Goal: Task Accomplishment & Management: Complete application form

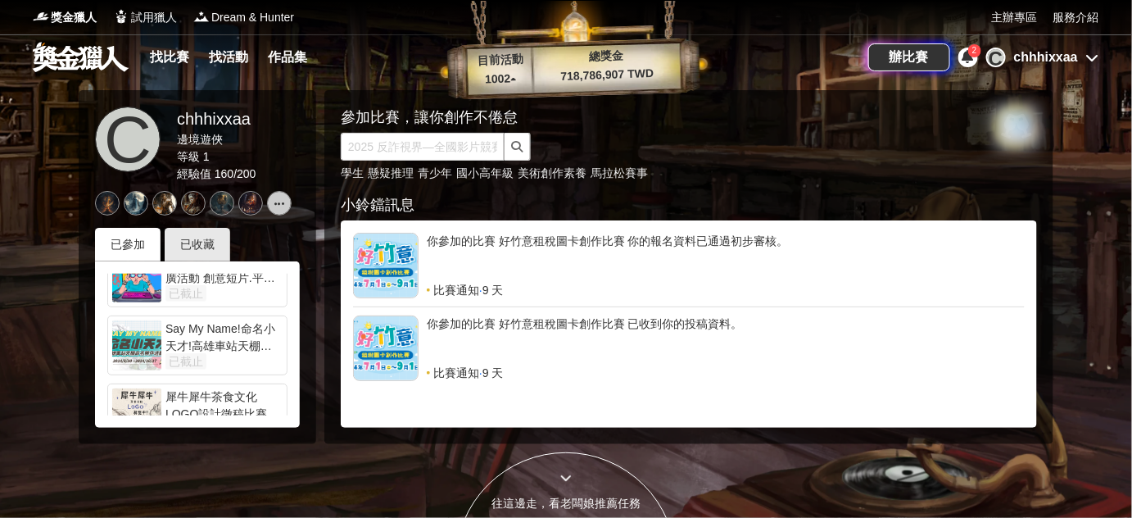
scroll to position [110, 0]
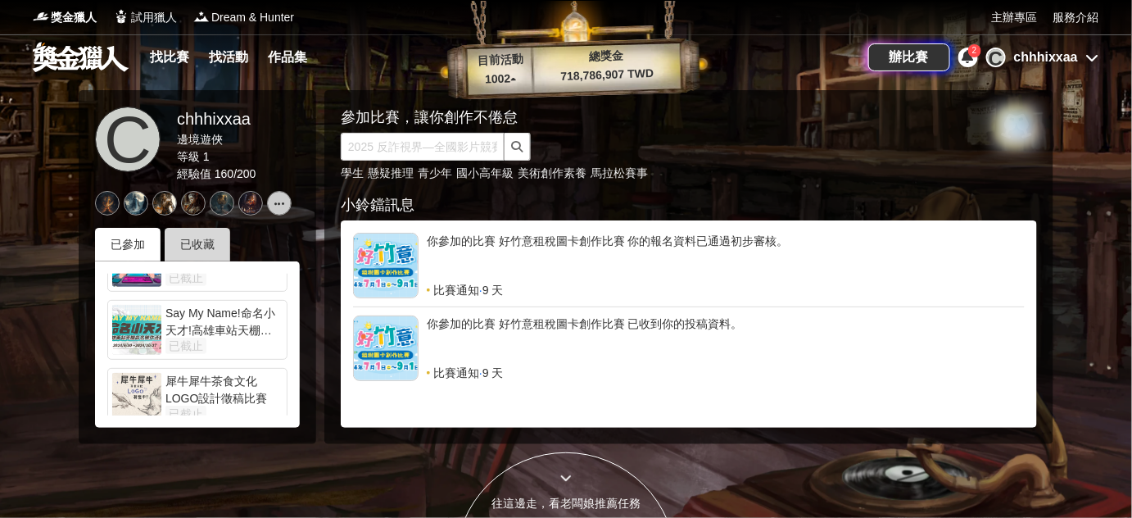
click at [188, 261] on div "已收藏" at bounding box center [198, 245] width 66 height 34
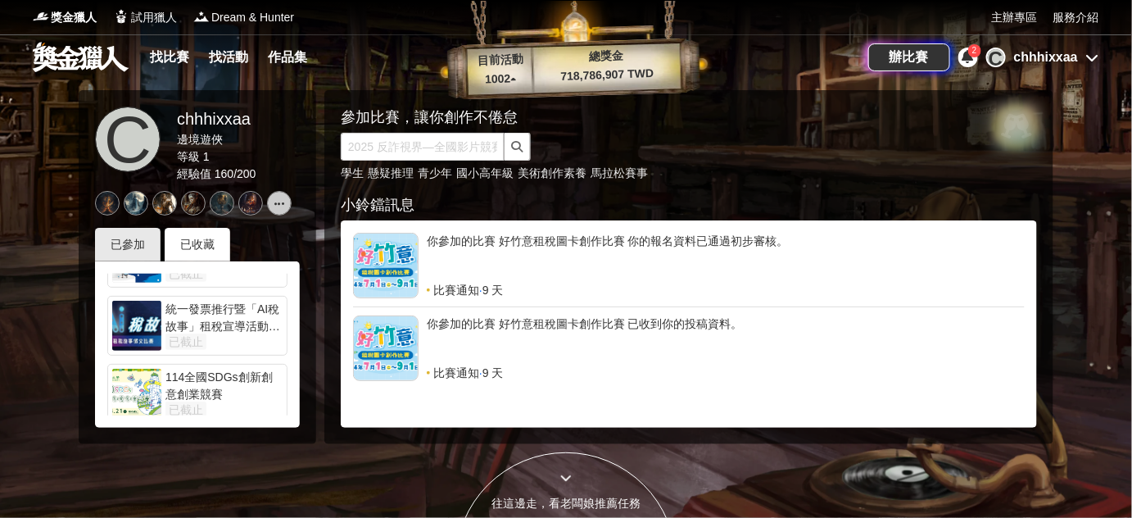
scroll to position [1571, 0]
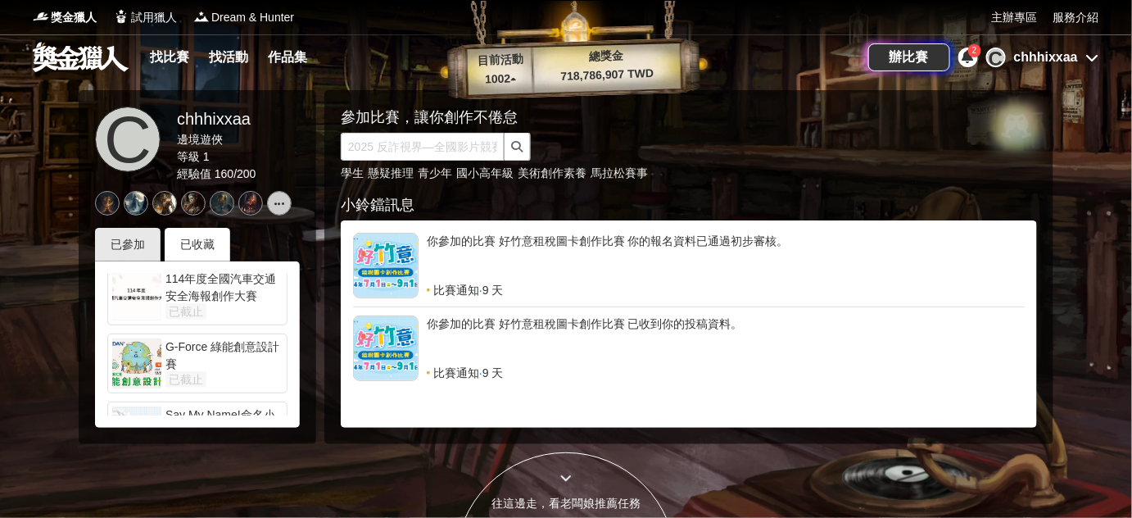
click at [1094, 66] on div "C chhhixxaa" at bounding box center [1042, 57] width 113 height 20
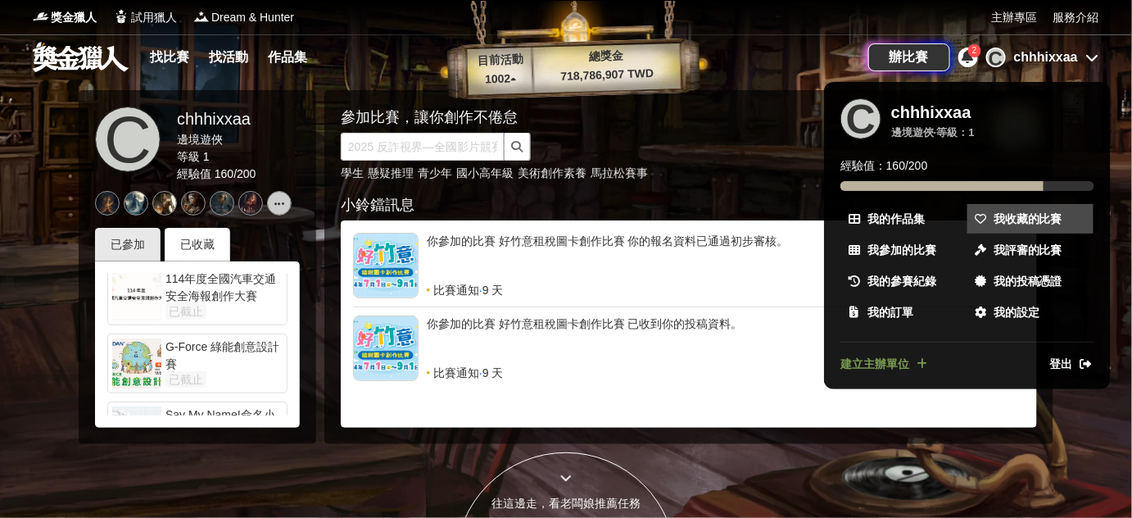
click at [1017, 224] on span "我收藏的比賽" at bounding box center [1027, 218] width 69 height 17
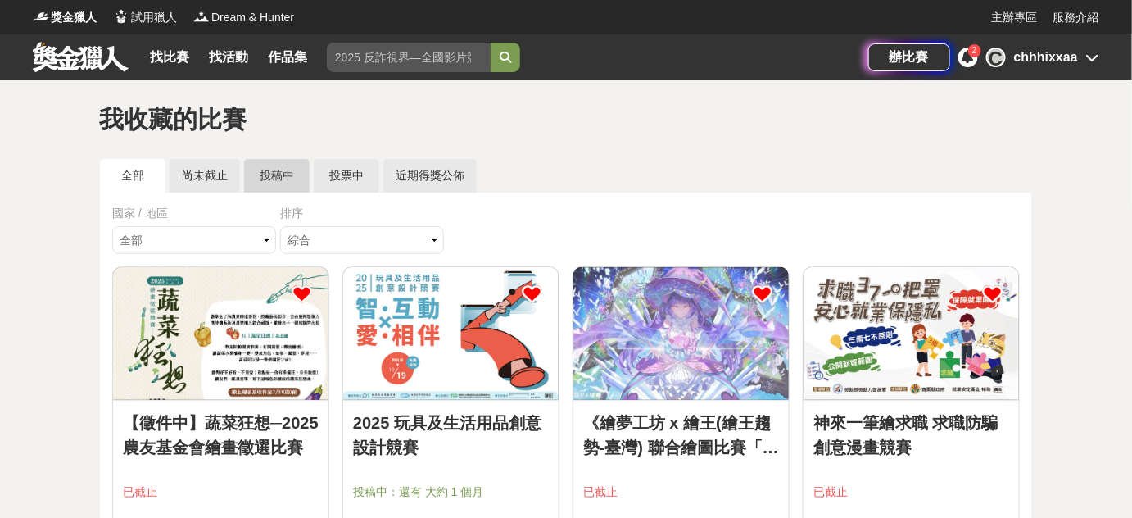
click at [273, 185] on link "投稿中" at bounding box center [277, 176] width 66 height 34
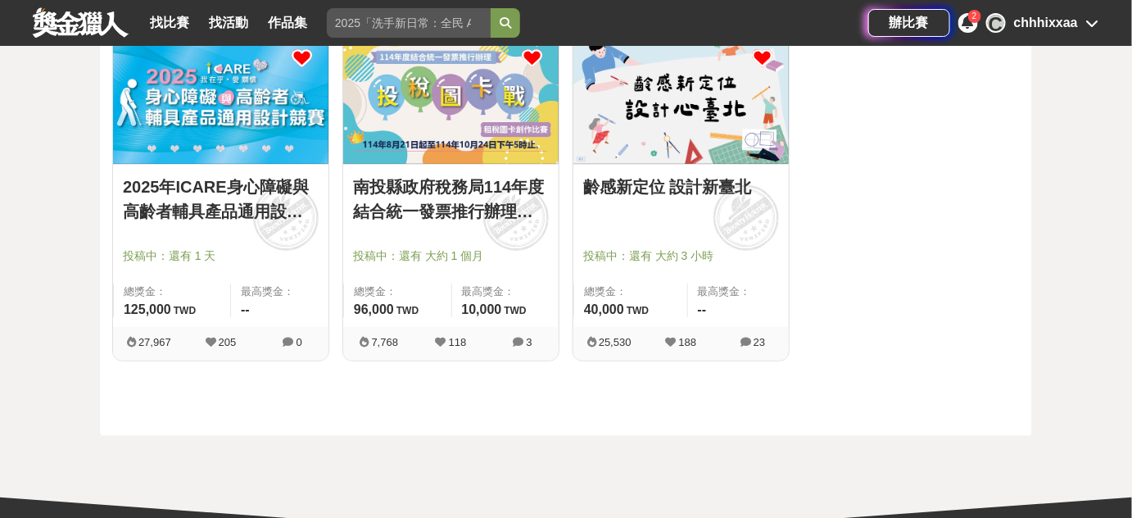
scroll to position [167, 0]
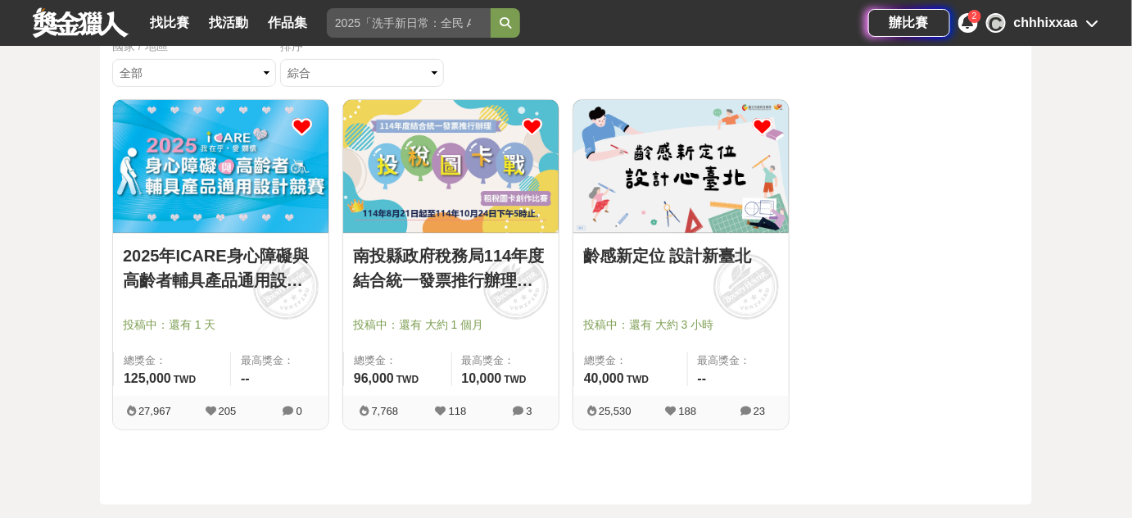
click at [679, 268] on link "齡感新定位 設計新臺北" at bounding box center [681, 255] width 196 height 25
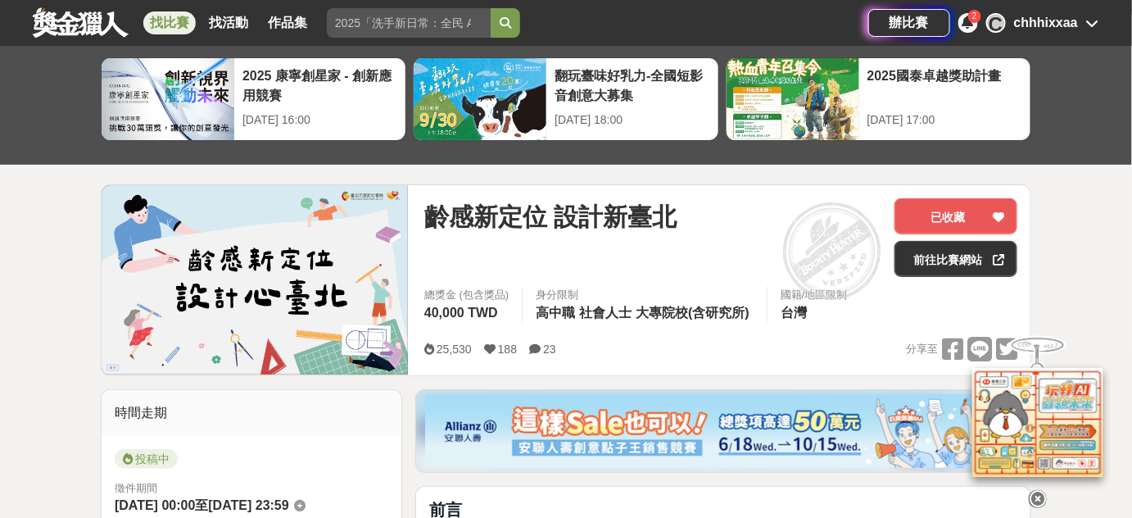
scroll to position [64, 0]
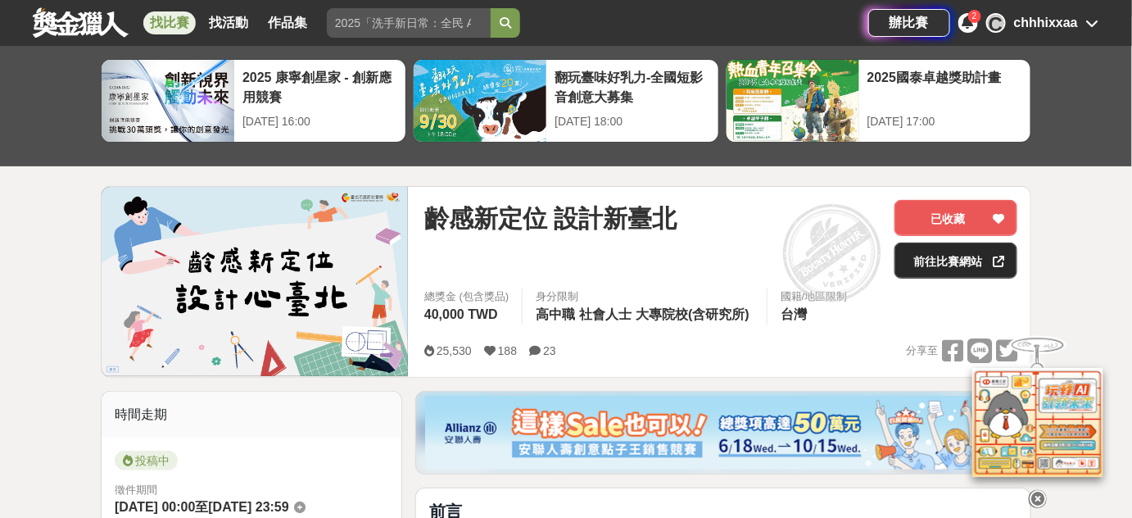
click at [951, 265] on link "前往比賽網站" at bounding box center [955, 260] width 123 height 36
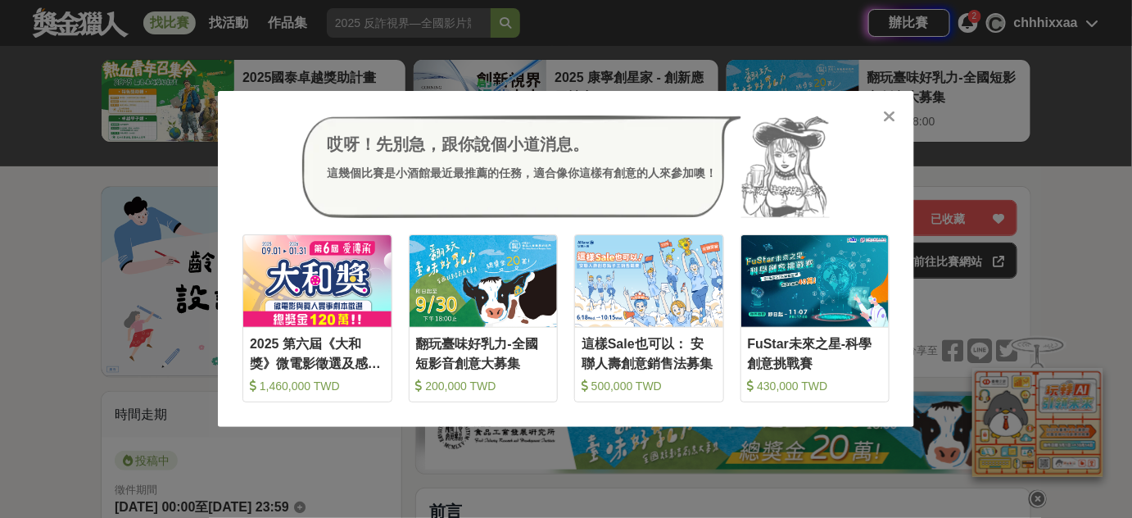
click at [884, 124] on icon at bounding box center [890, 116] width 12 height 16
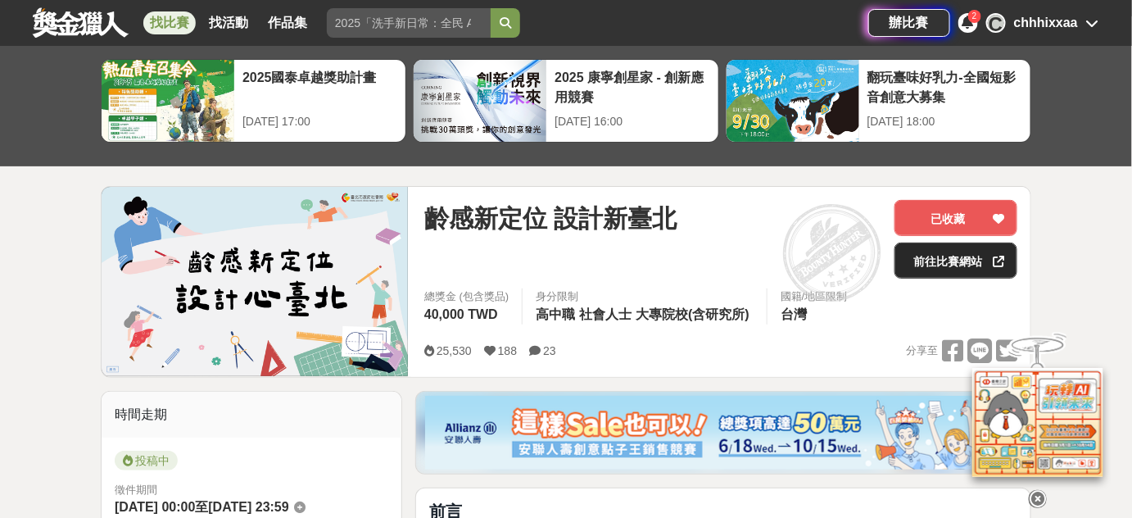
click at [941, 264] on link "前往比賽網站" at bounding box center [955, 260] width 123 height 36
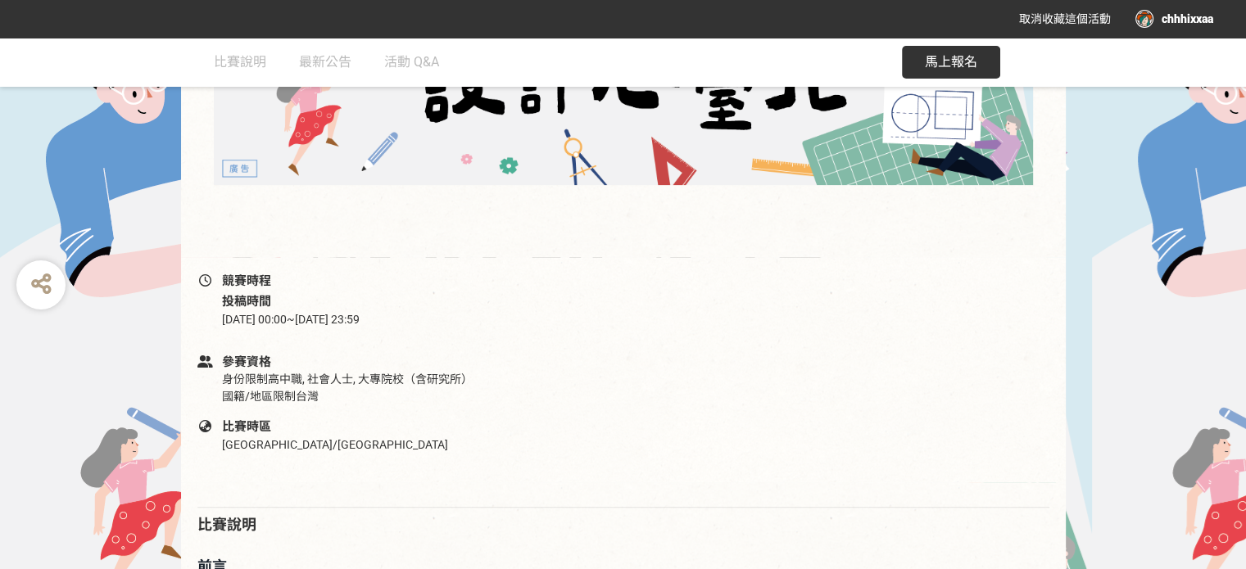
scroll to position [463, 0]
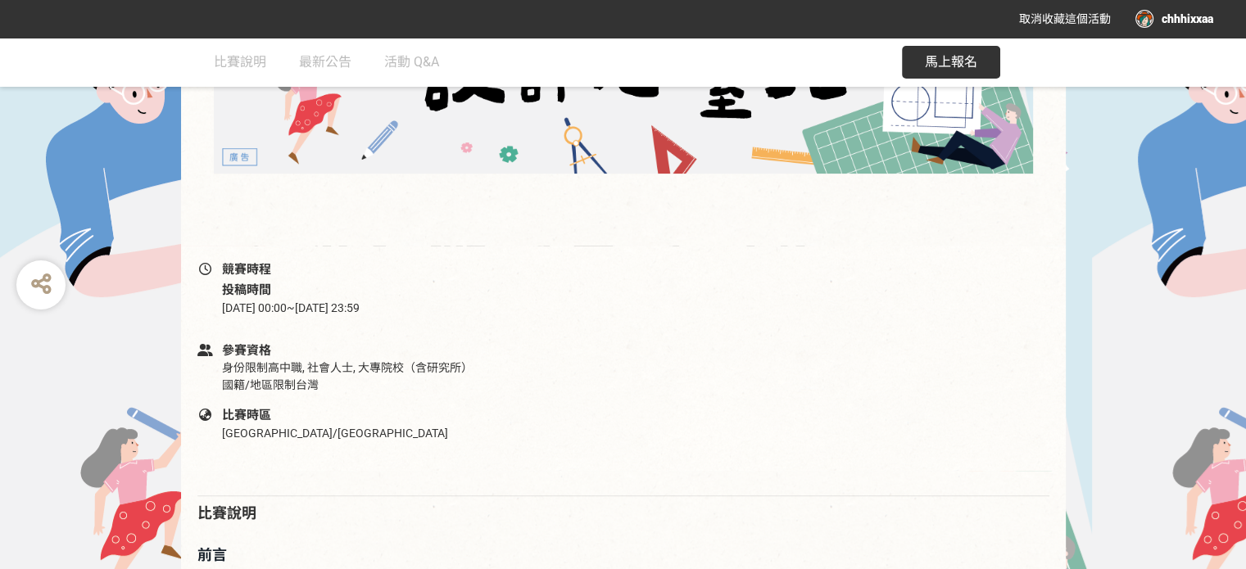
click at [934, 60] on span "馬上報名" at bounding box center [951, 62] width 52 height 16
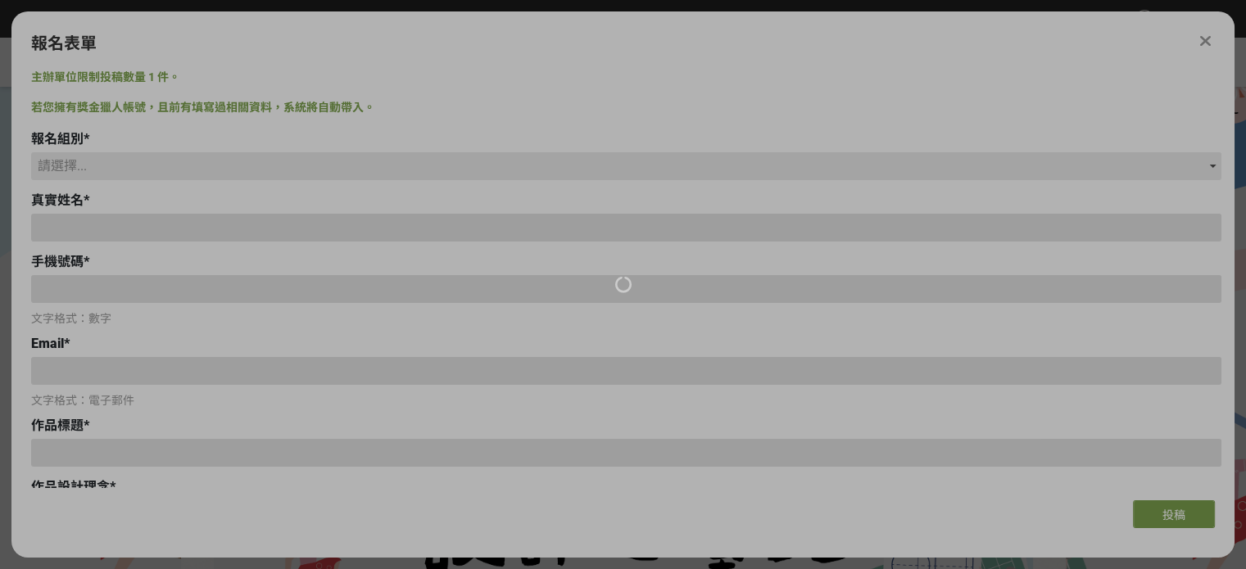
scroll to position [0, 0]
type input "0976631672"
type input "[EMAIL_ADDRESS][DOMAIN_NAME]"
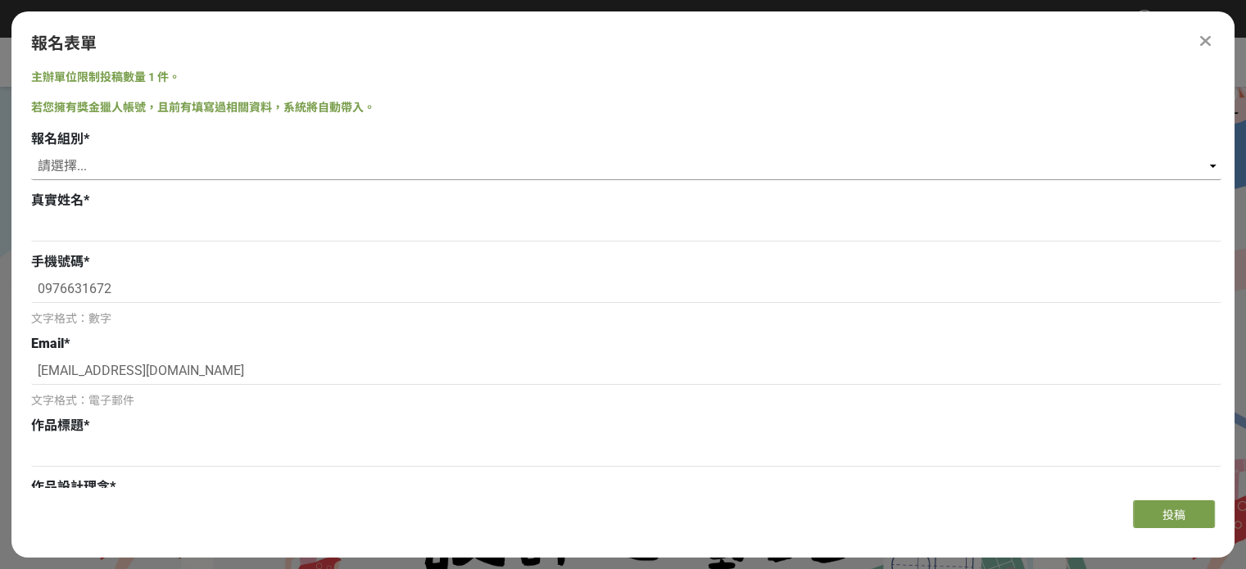
click at [341, 180] on select "請選擇... 學生組(限[GEOGRAPHIC_DATA]公私立高中職以上在學生) 社會組(年滿 18 歲以上社會大眾皆可參加)" at bounding box center [626, 166] width 1190 height 28
select select "社會組(年滿 18 歲以上社會大眾皆可參加)"
click at [31, 174] on select "請選擇... 學生組(限[GEOGRAPHIC_DATA]公私立高中職以上在學生) 社會組(年滿 18 歲以上社會大眾皆可參加)" at bounding box center [626, 166] width 1190 height 28
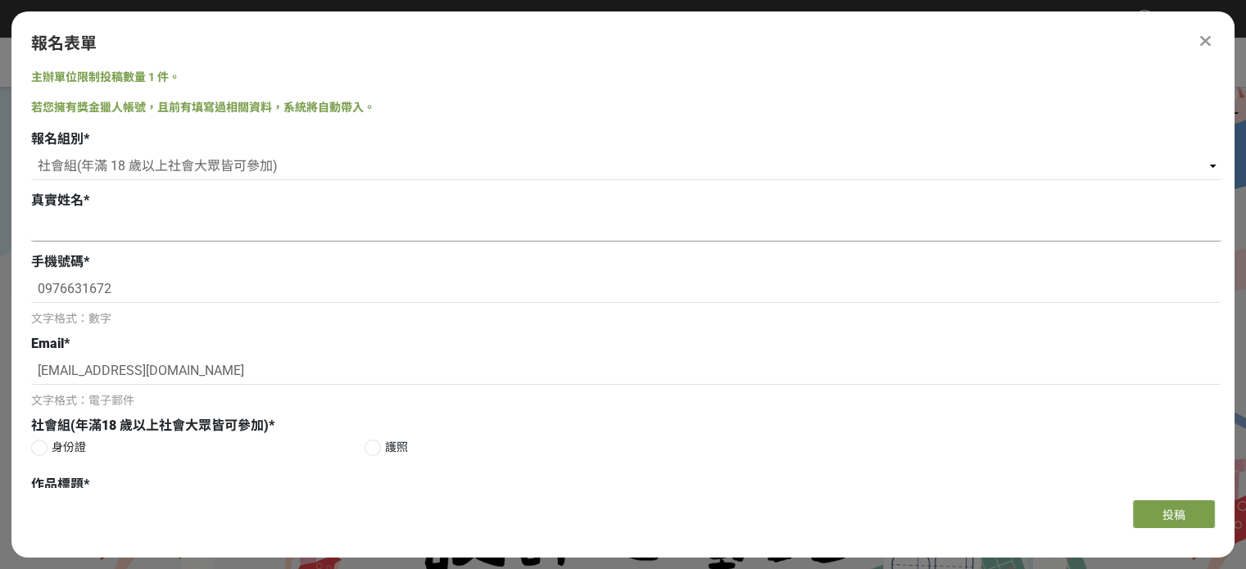
click at [255, 242] on input at bounding box center [626, 228] width 1190 height 28
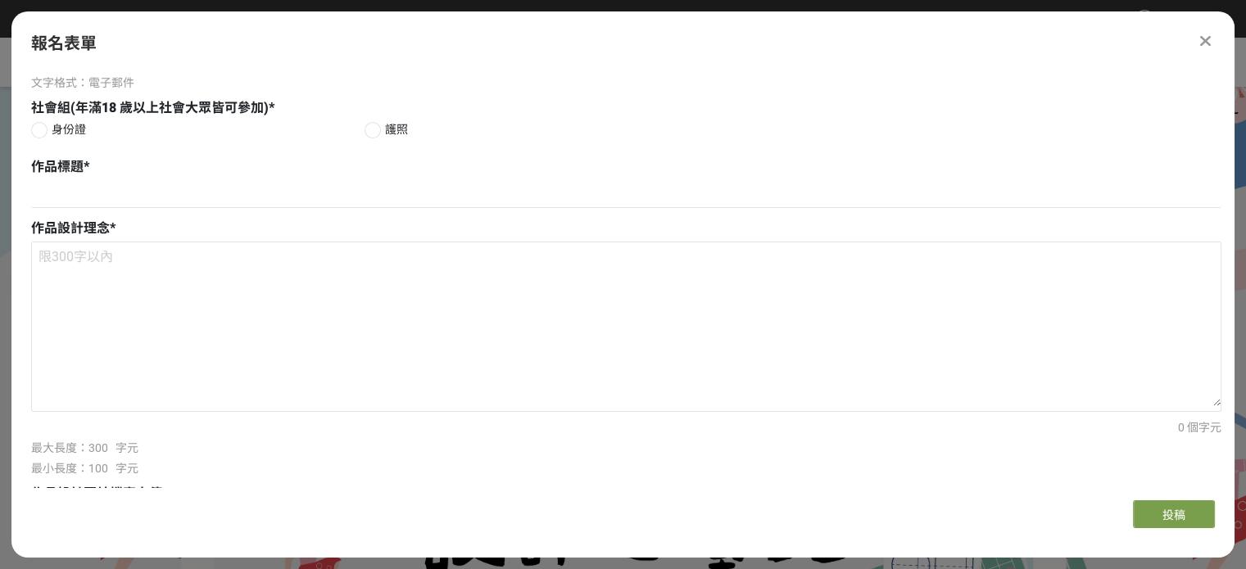
scroll to position [319, 0]
type input "[PERSON_NAME]"
click at [38, 137] on div at bounding box center [39, 128] width 16 height 16
radio input "true"
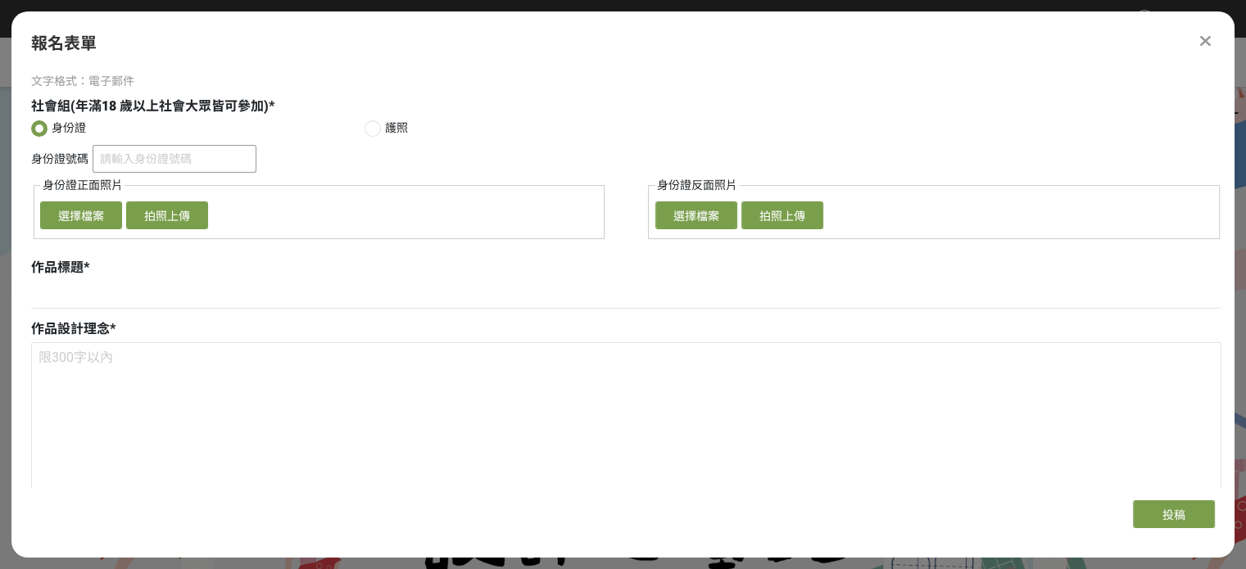
click at [185, 173] on input "身份證號碼" at bounding box center [175, 159] width 164 height 28
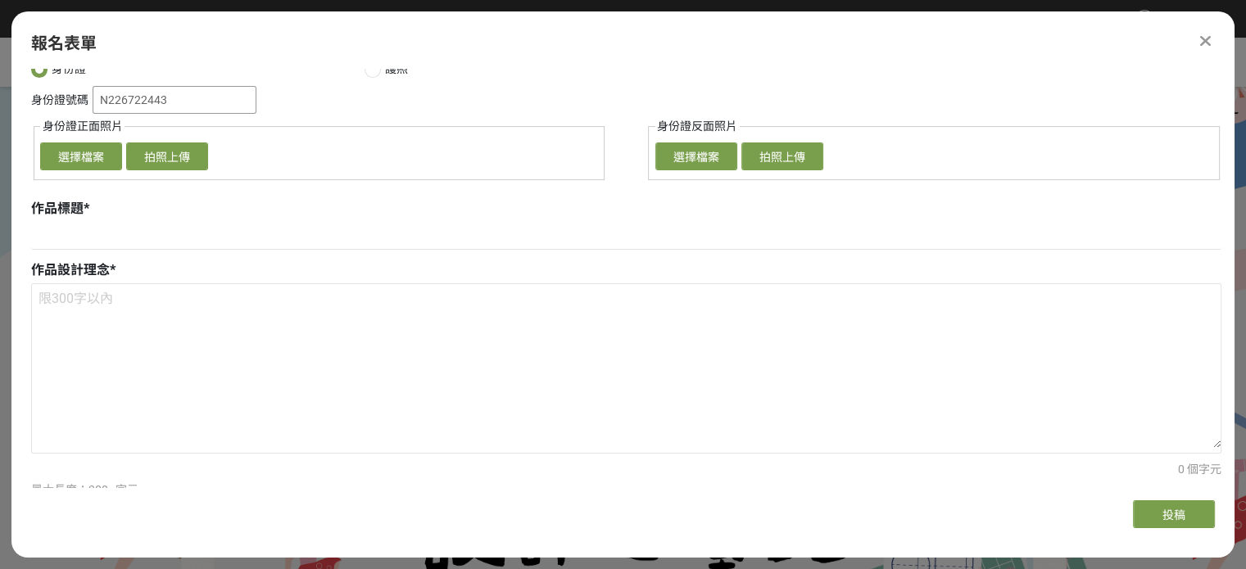
scroll to position [383, 0]
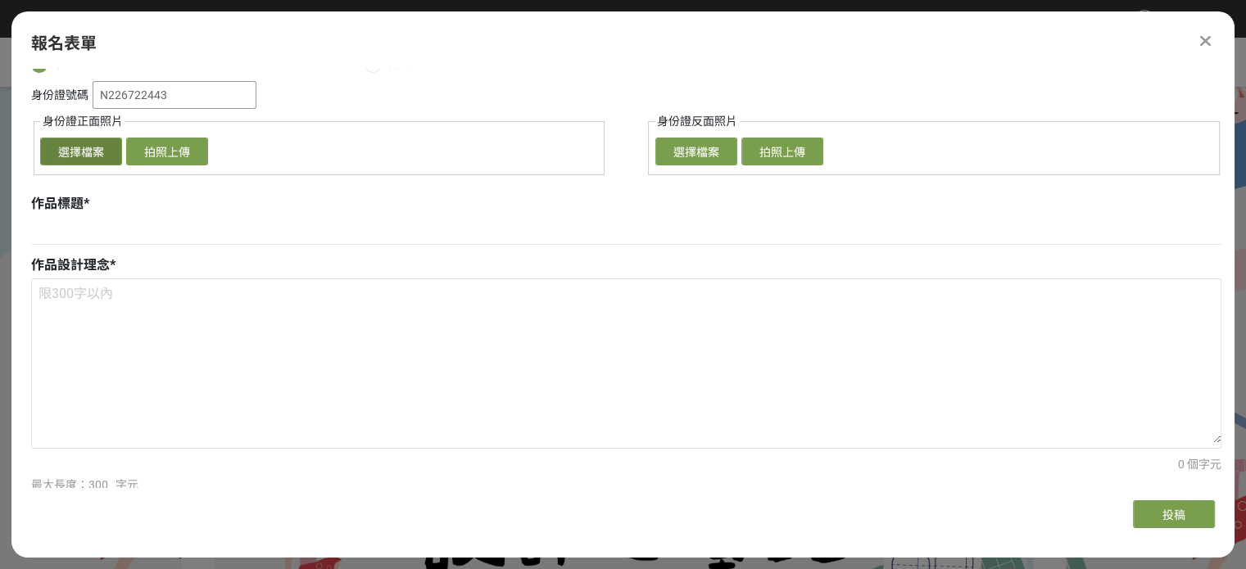
type input "N226722443"
click at [72, 165] on button "選擇檔案" at bounding box center [81, 152] width 82 height 28
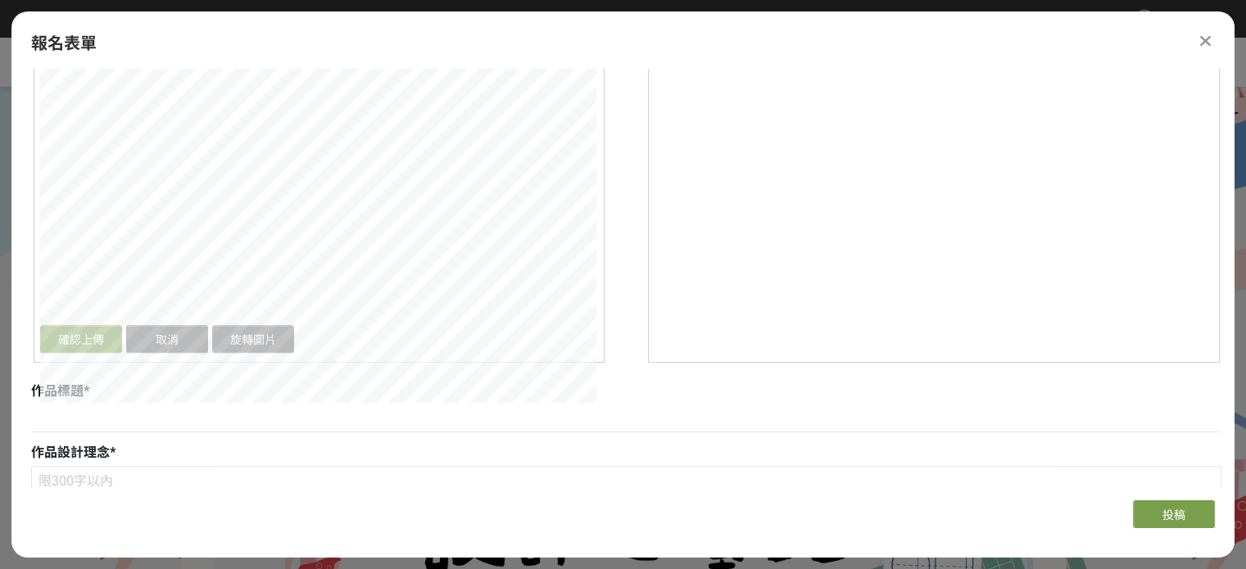
scroll to position [521, 0]
click at [797, 520] on div "報名表單 主辦單位限制投稿數量 1 件。 若您擁有獎金獵人帳號，且前有填寫過相關資料，系統將自動帶入。 報名組別 * 請選擇... 學生組(限[GEOGRAP…" at bounding box center [622, 279] width 1223 height 536
click at [86, 355] on button "確認上傳" at bounding box center [81, 342] width 82 height 28
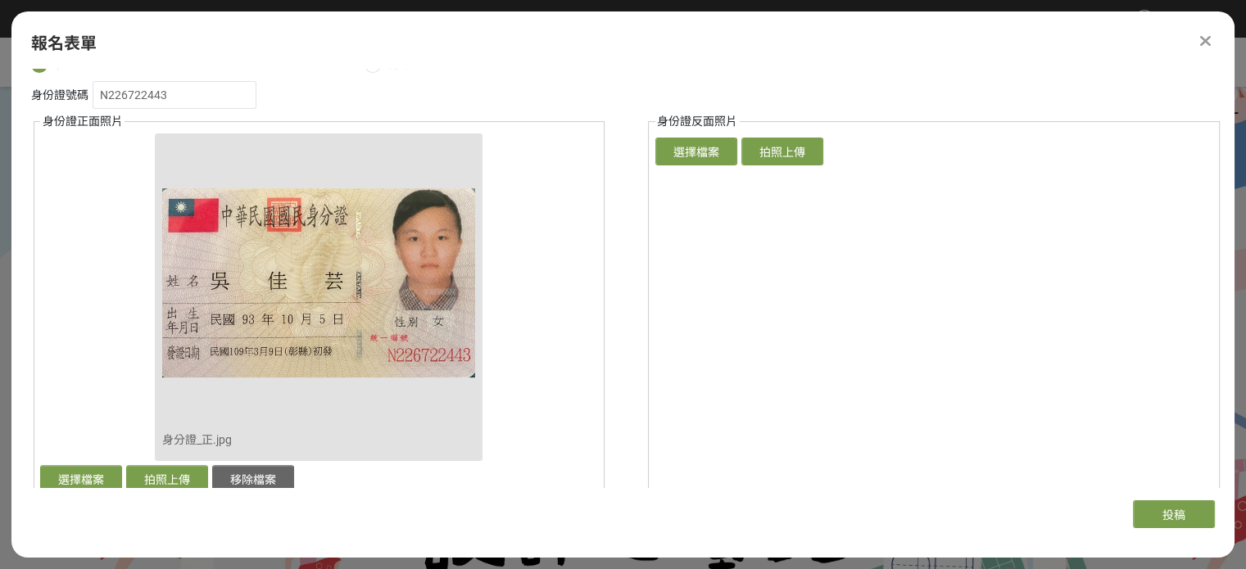
scroll to position [370, 0]
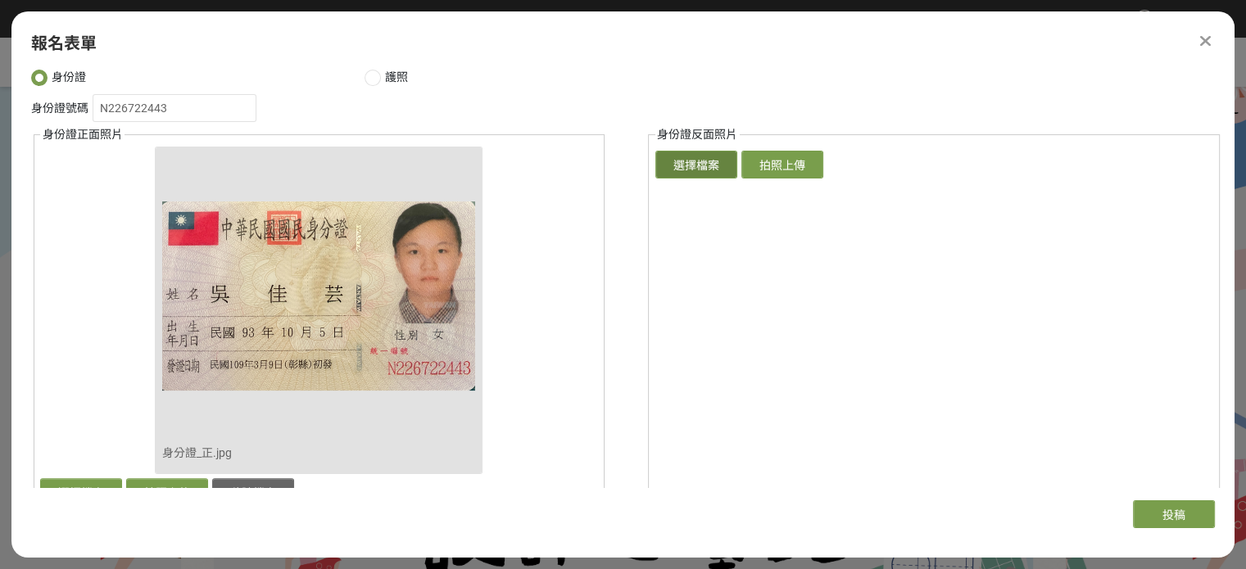
click at [685, 179] on button "選擇檔案" at bounding box center [696, 165] width 82 height 28
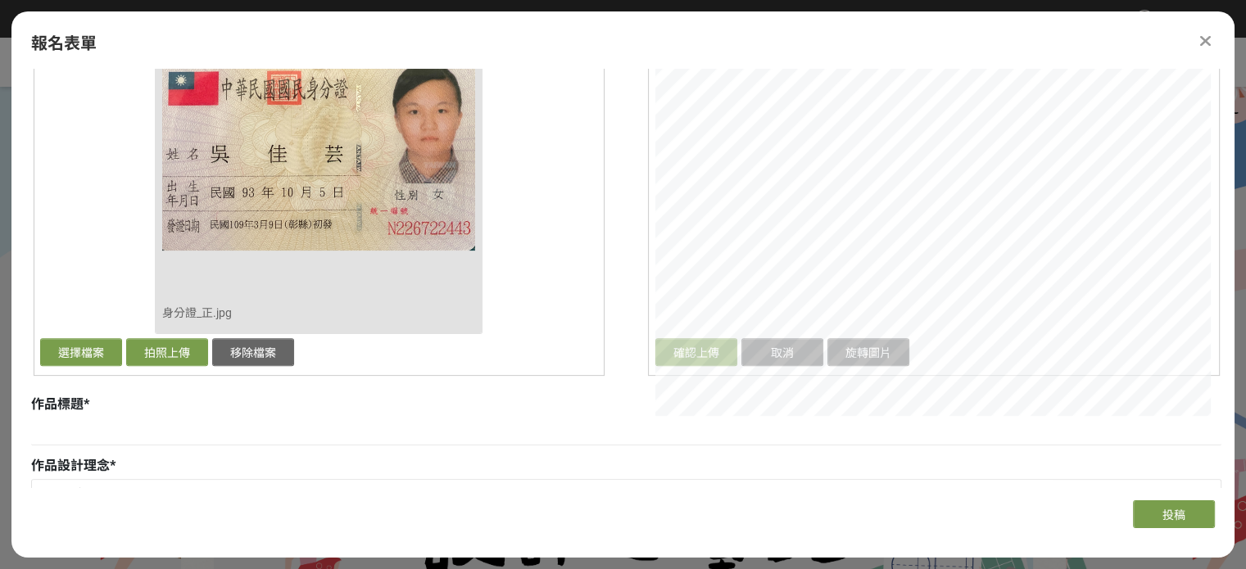
scroll to position [497, 0]
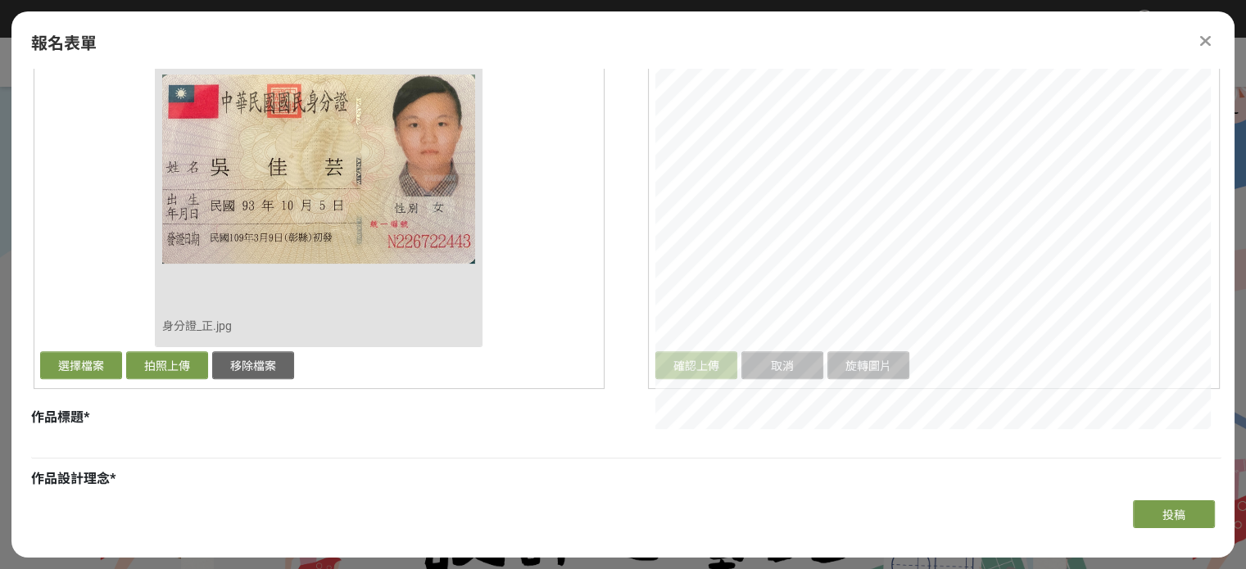
click at [488, 38] on div "報名表單 主辦單位限制投稿數量 1 件。 若您擁有獎金獵人帳號，且前有填寫過相關資料，系統將自動帶入。 報名組別 * 請選擇... 學生組(限[GEOGRAP…" at bounding box center [622, 279] width 1223 height 536
click at [1245, 0] on html "取消收藏這個活動 chhhixxaa 此網站由獎金獵人建置，若有網站建置需求 可洽 LINE: @irv0112w 分享 報名表單 主辦單位限制投稿數量 1 …" at bounding box center [623, 0] width 1246 height 0
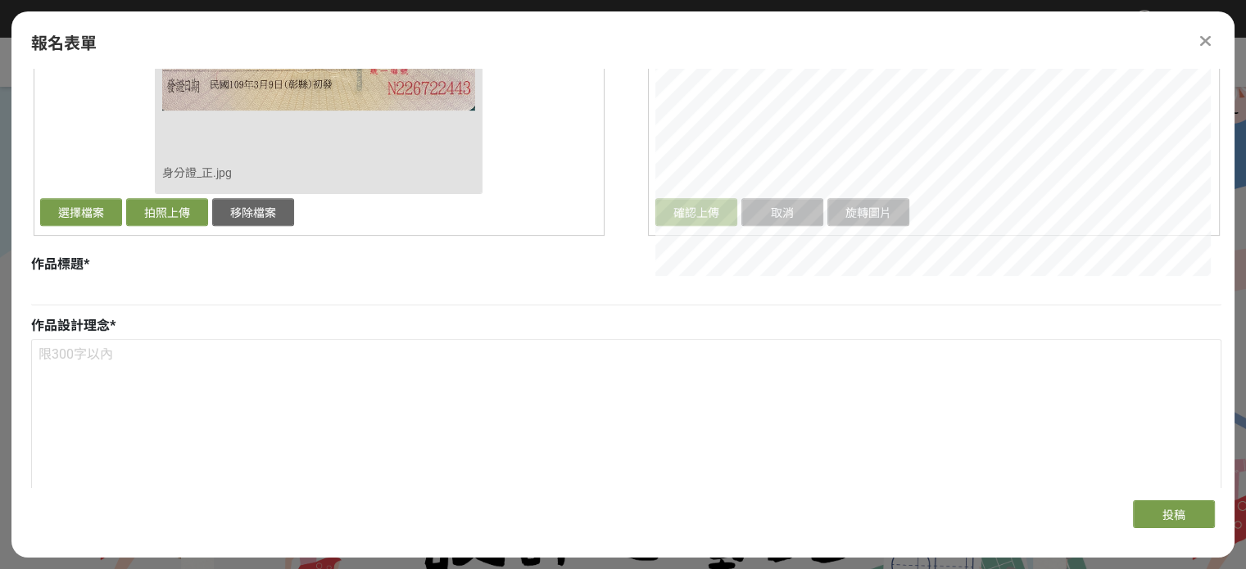
scroll to position [653, 0]
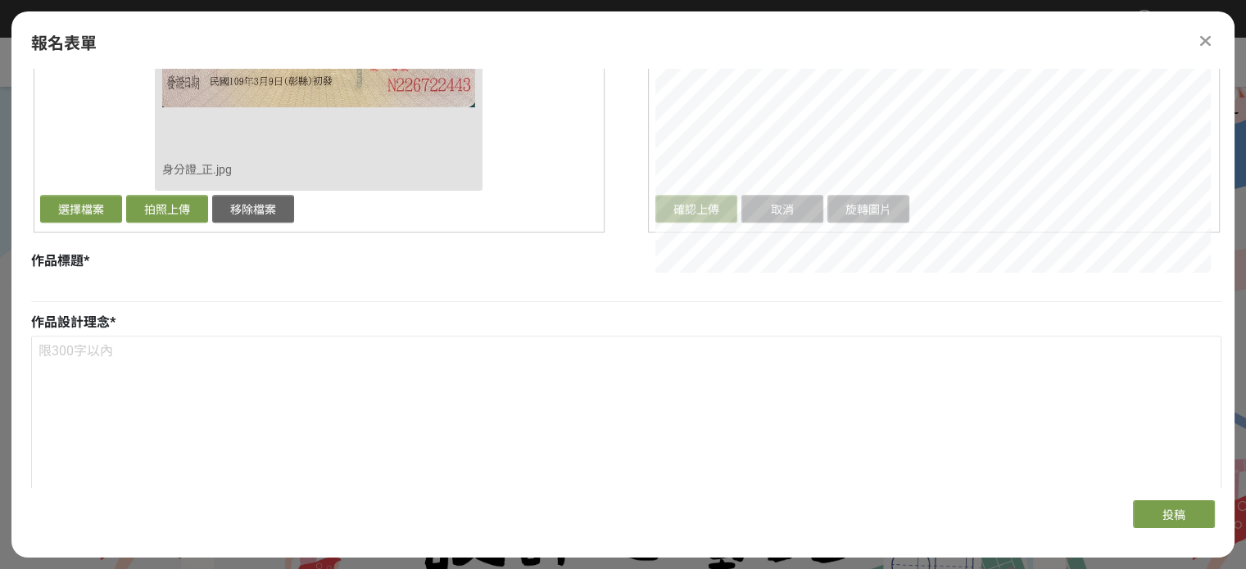
click at [710, 223] on button "確認上傳" at bounding box center [696, 209] width 82 height 28
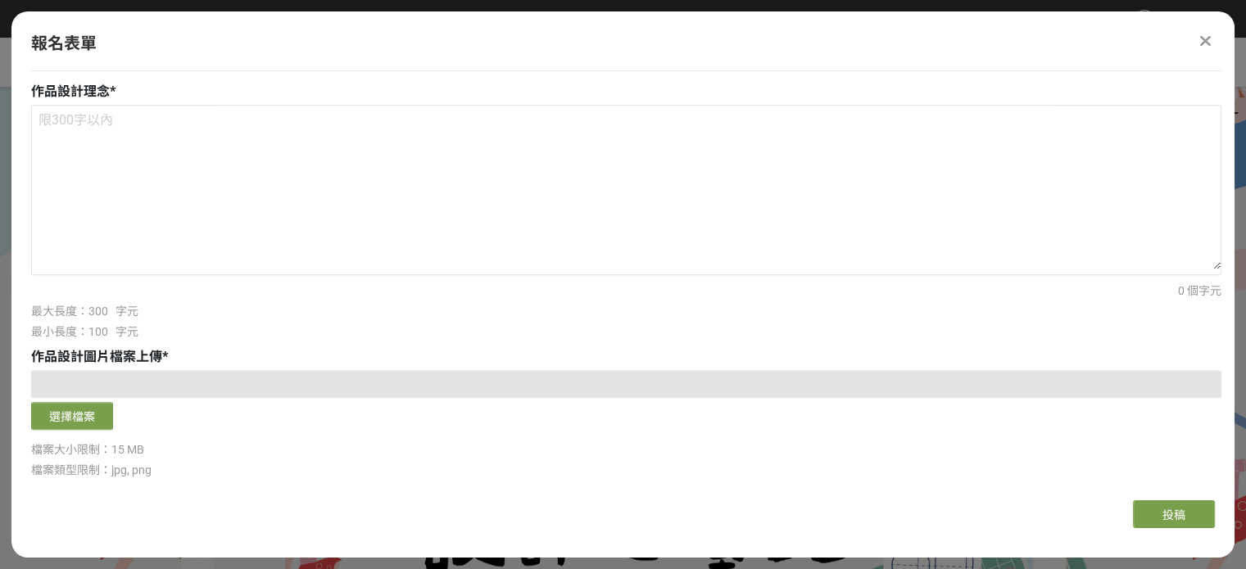
scroll to position [919, 0]
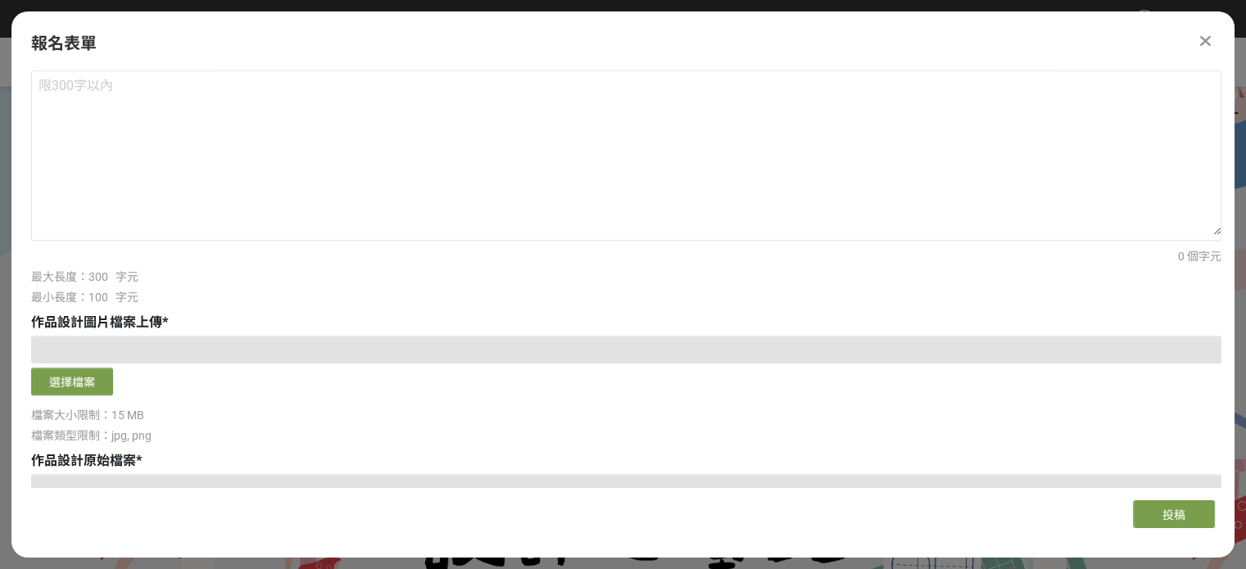
click at [88, 37] on input at bounding box center [626, 23] width 1190 height 28
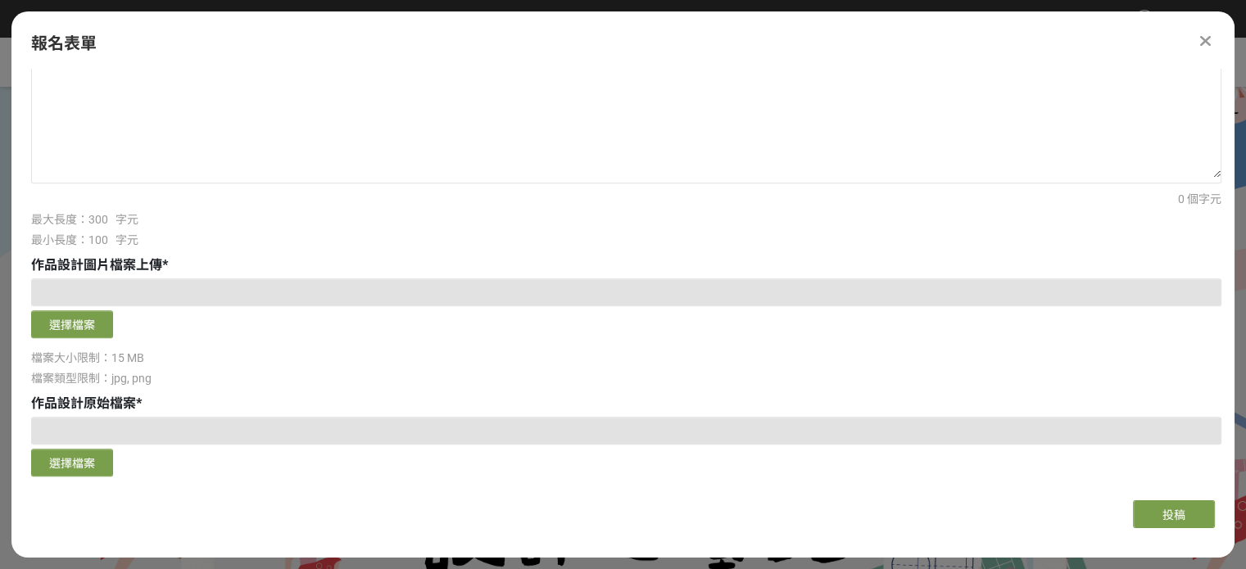
scroll to position [978, 0]
type input "跳出精彩人生"
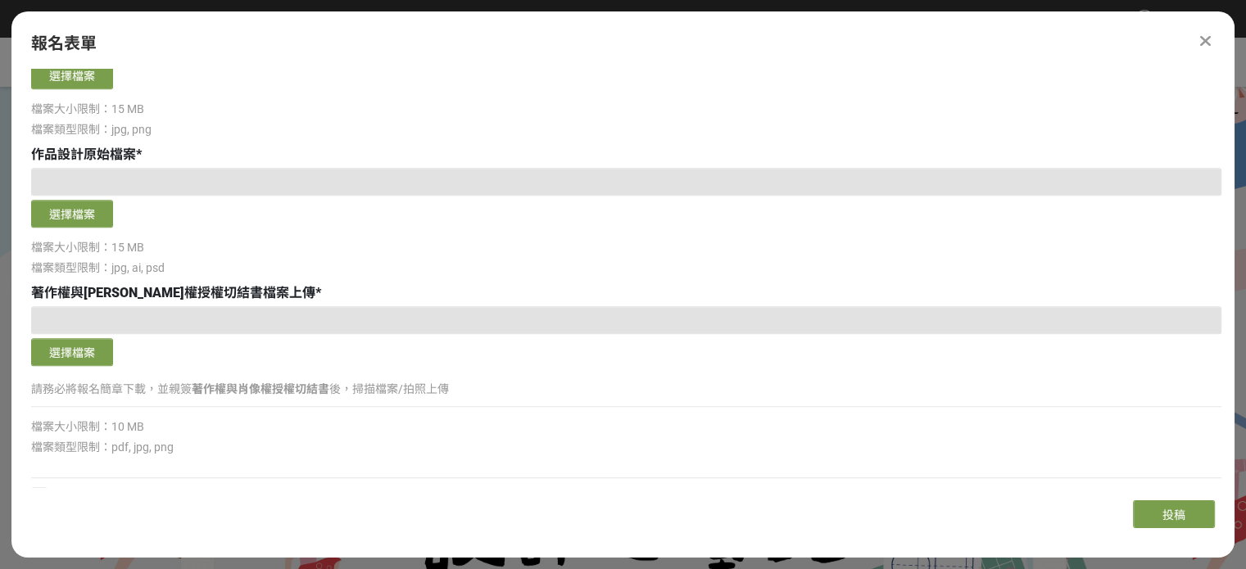
scroll to position [1246, 0]
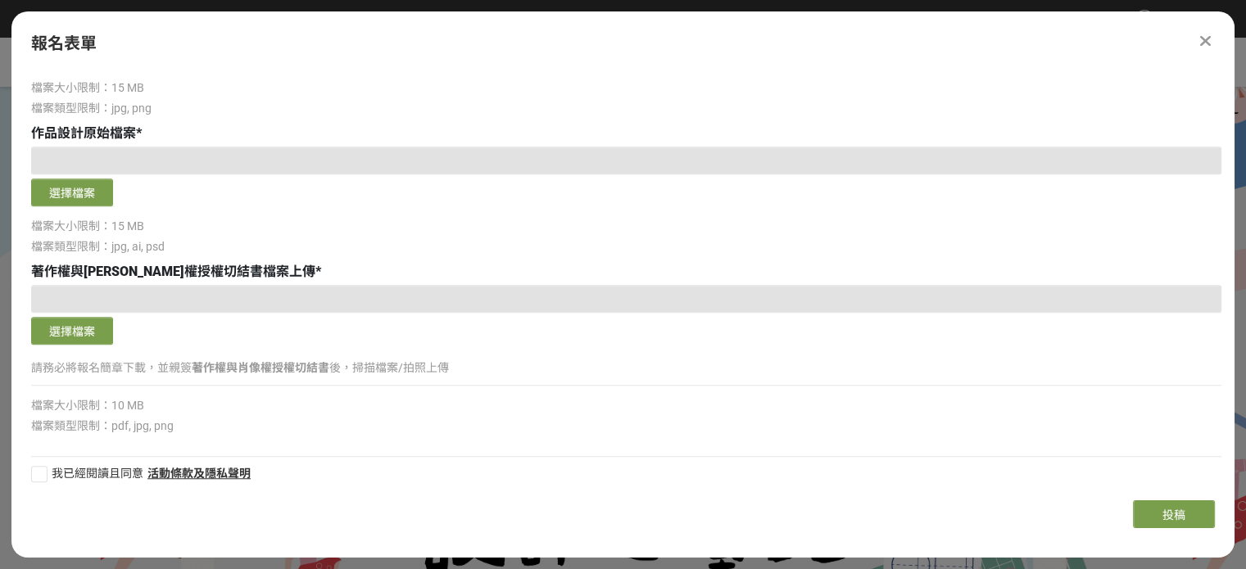
click at [63, 68] on button "選擇檔案" at bounding box center [72, 54] width 82 height 28
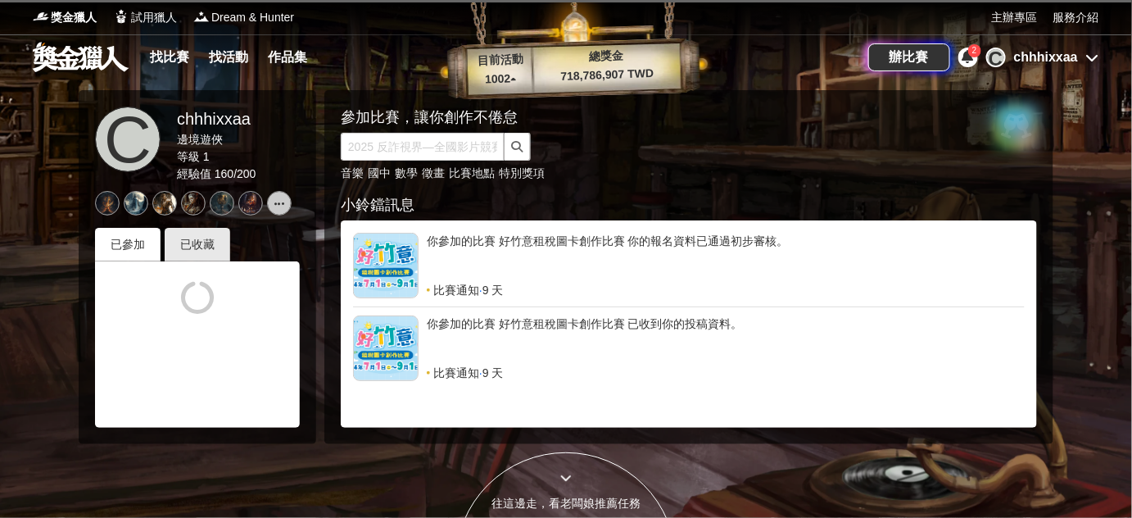
click at [1042, 57] on div "chhhixxaa" at bounding box center [1046, 57] width 64 height 20
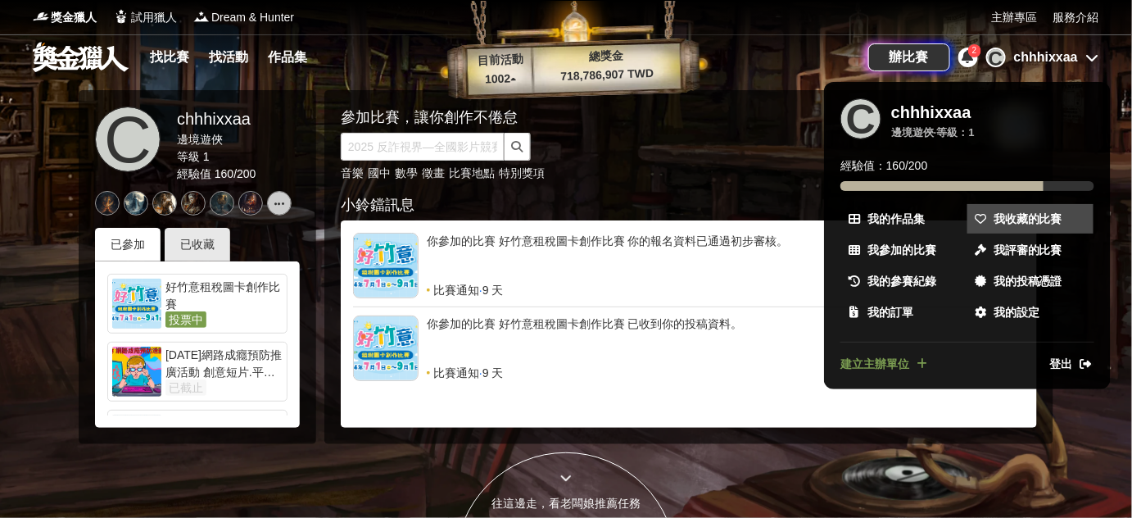
click at [1037, 226] on span "我收藏的比賽" at bounding box center [1027, 218] width 69 height 17
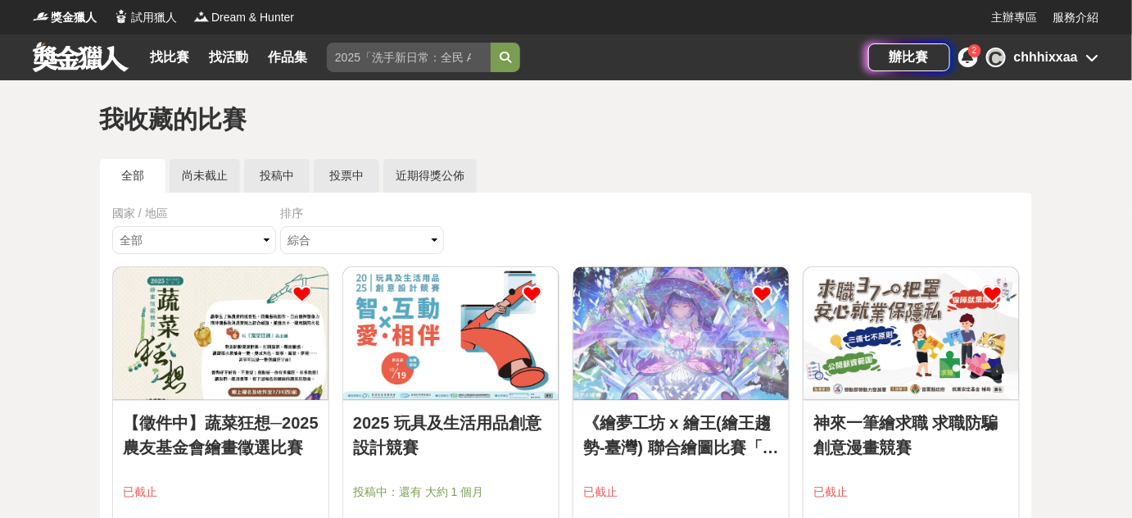
click at [299, 182] on link "投稿中" at bounding box center [277, 176] width 66 height 34
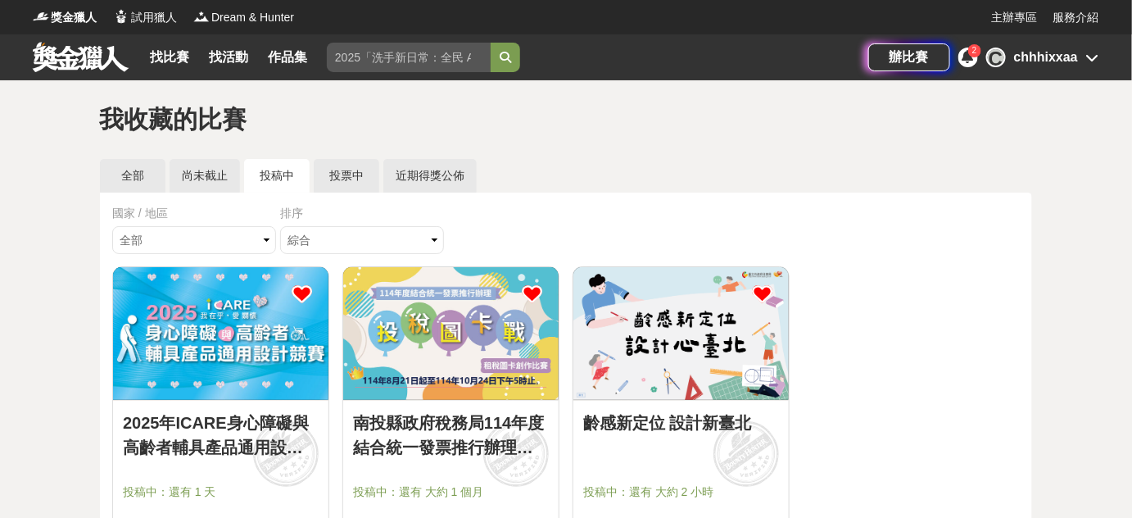
click at [653, 364] on img at bounding box center [680, 333] width 215 height 133
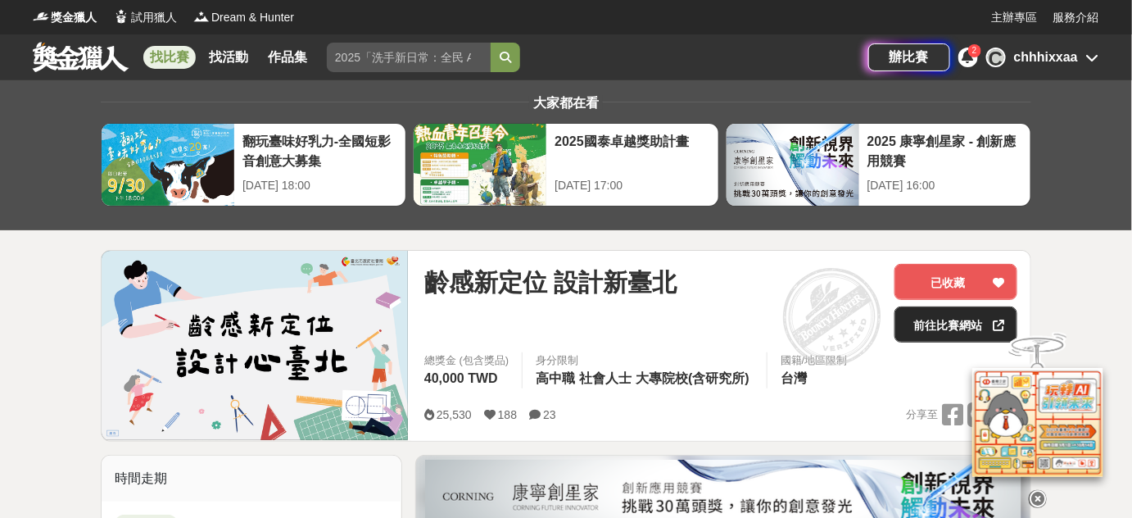
click at [928, 332] on link "前往比賽網站" at bounding box center [955, 324] width 123 height 36
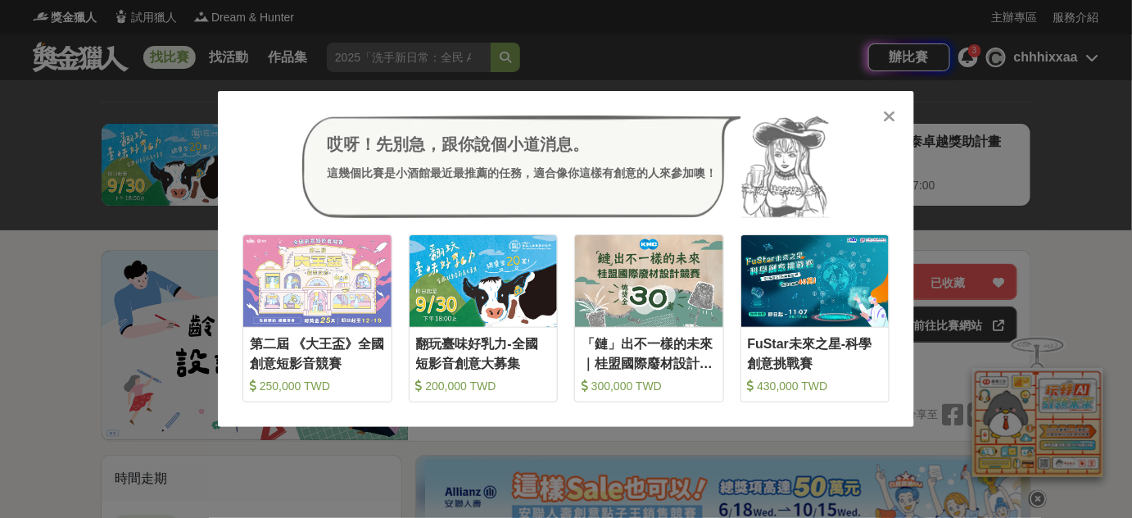
click at [884, 124] on icon at bounding box center [890, 116] width 12 height 16
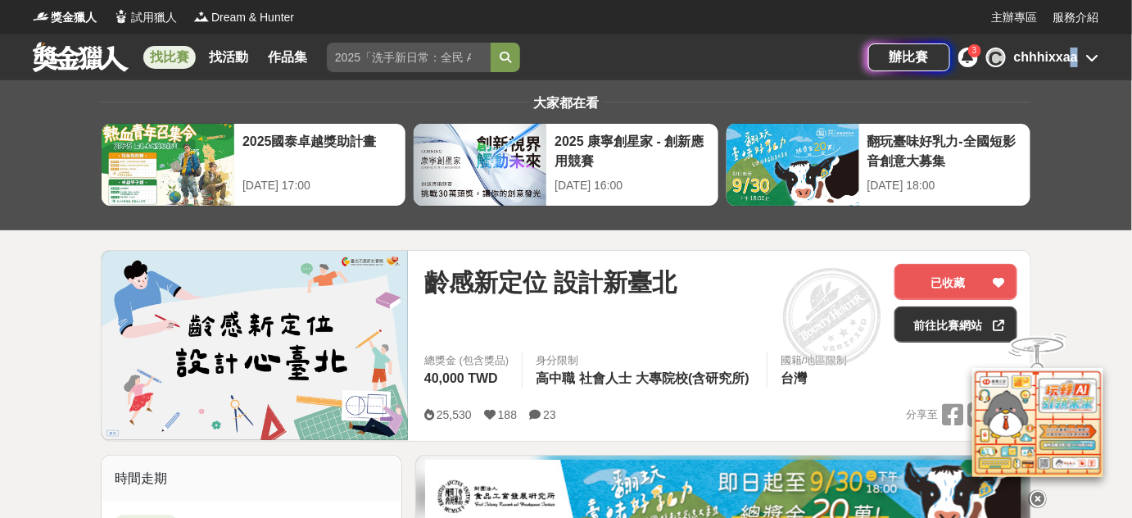
drag, startPoint x: 1072, startPoint y: 43, endPoint x: 1064, endPoint y: 54, distance: 14.1
click at [1064, 54] on div "辦比賽 3 C chhhixxaa" at bounding box center [983, 57] width 231 height 46
click at [1064, 54] on div "chhhixxaa" at bounding box center [1046, 57] width 64 height 20
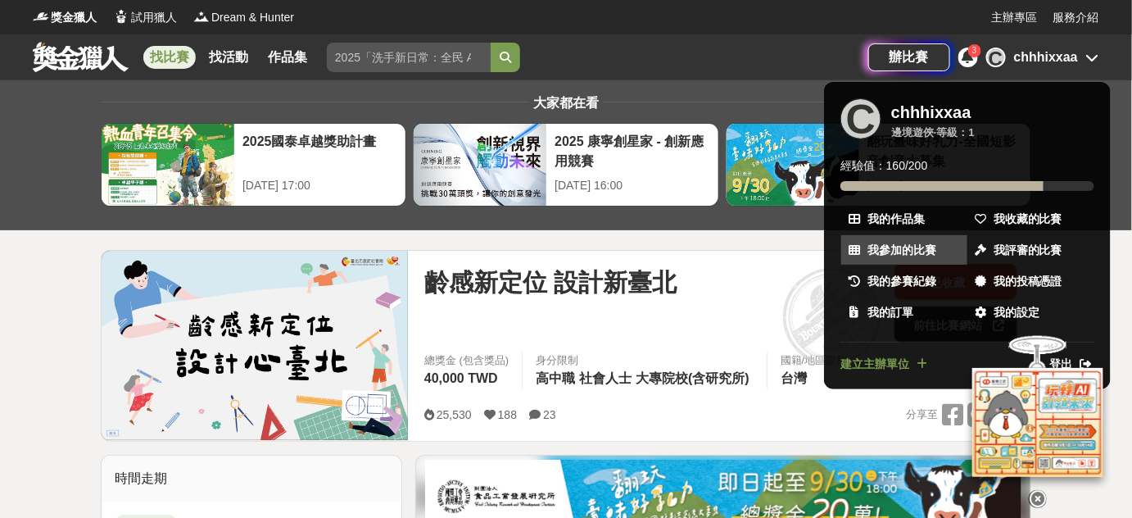
click at [920, 259] on span "我參加的比賽" at bounding box center [901, 250] width 69 height 17
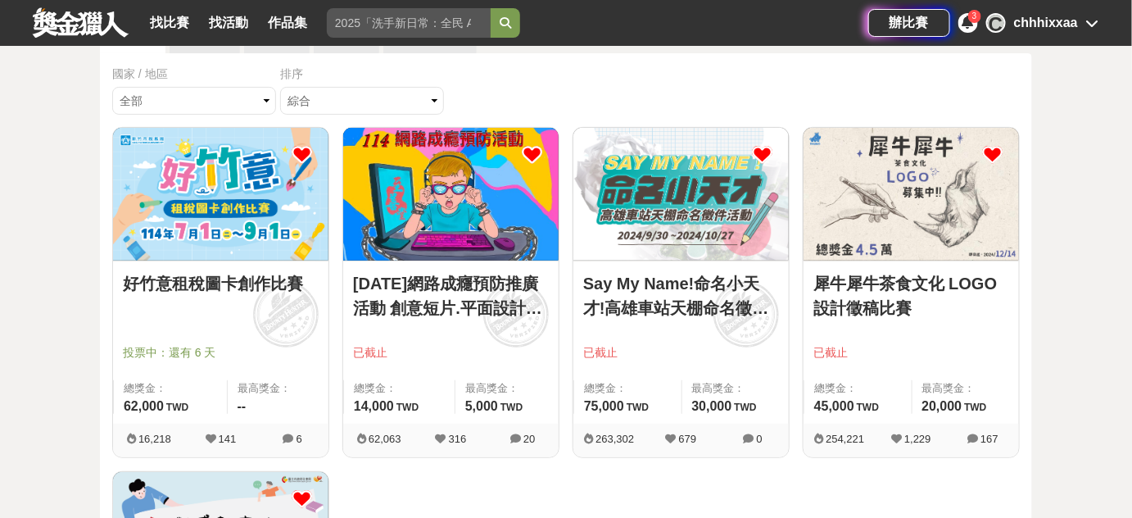
scroll to position [133, 0]
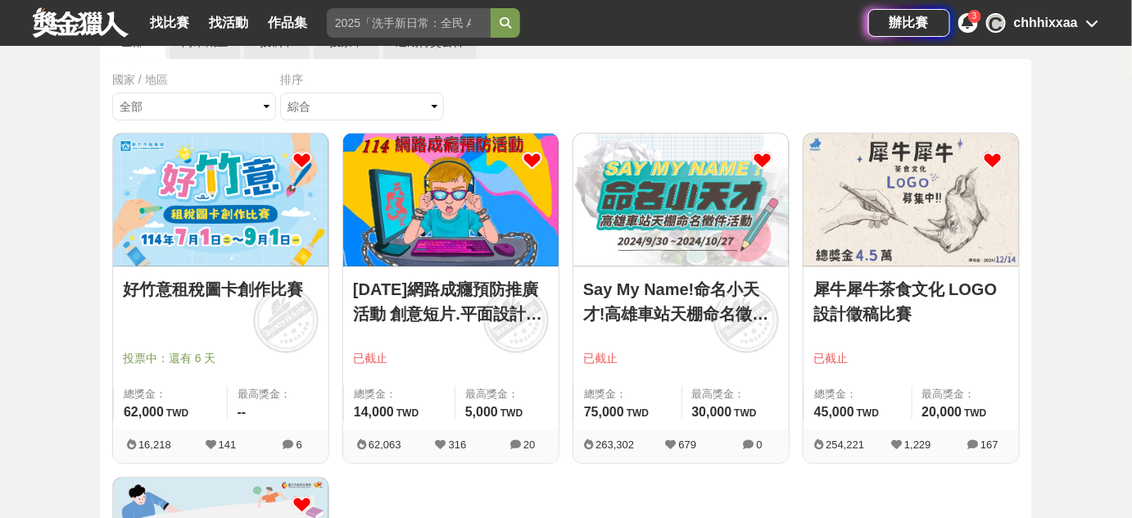
click at [962, 22] on icon at bounding box center [967, 22] width 11 height 13
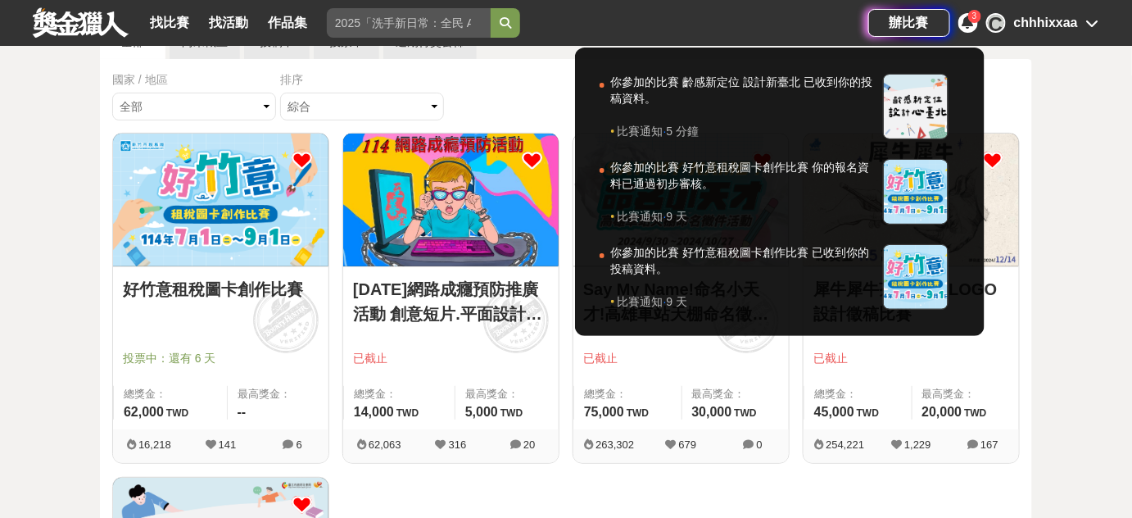
click at [962, 22] on icon at bounding box center [967, 22] width 11 height 13
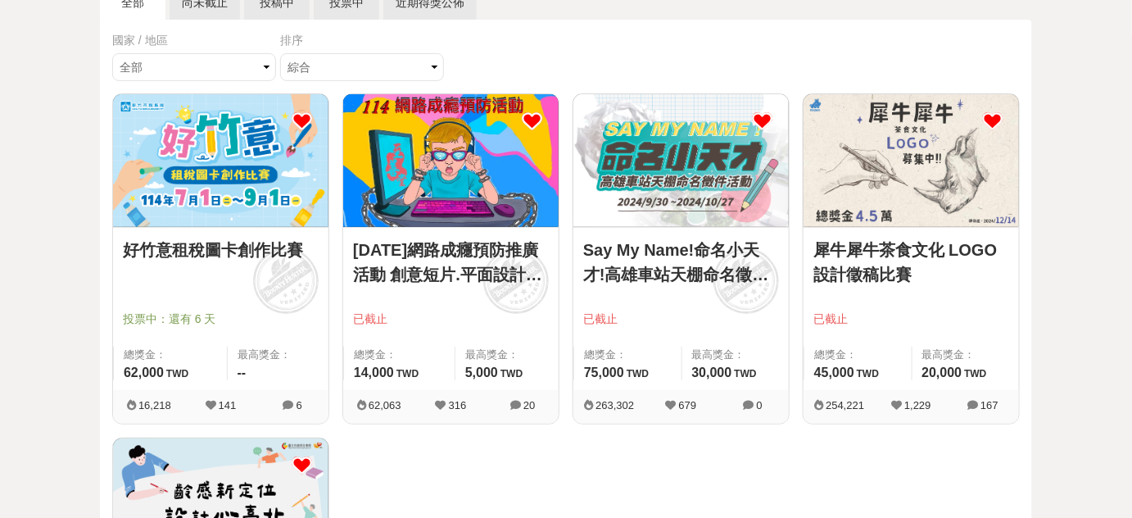
scroll to position [0, 0]
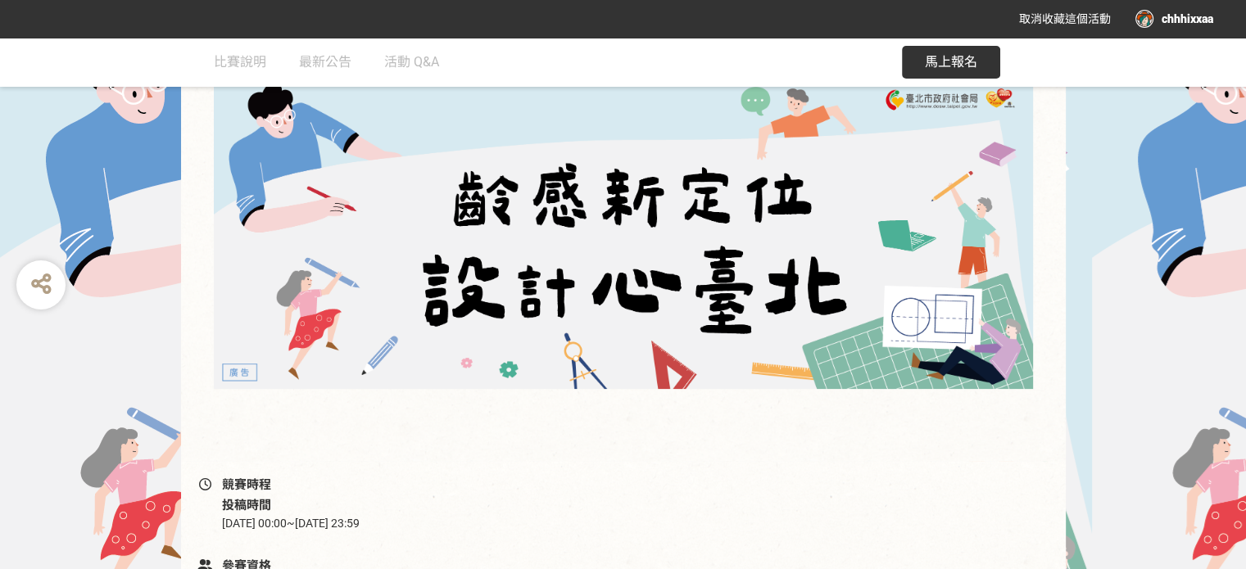
scroll to position [249, 0]
click at [926, 62] on span "馬上報名" at bounding box center [951, 62] width 52 height 16
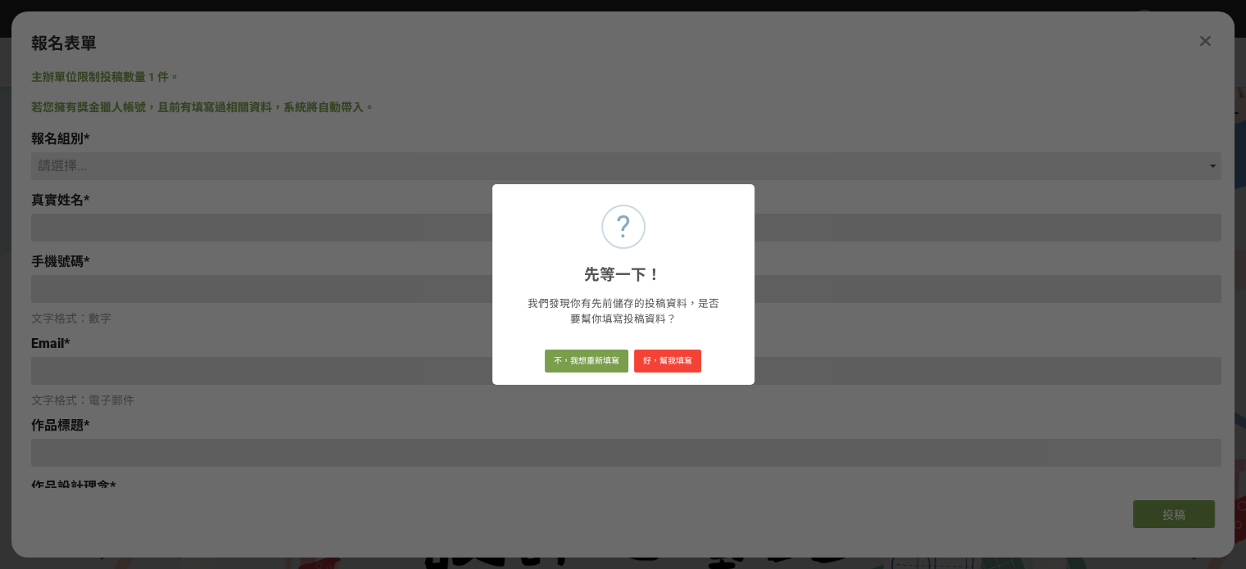
scroll to position [0, 0]
type input "0976631672"
type input "[EMAIL_ADDRESS][DOMAIN_NAME]"
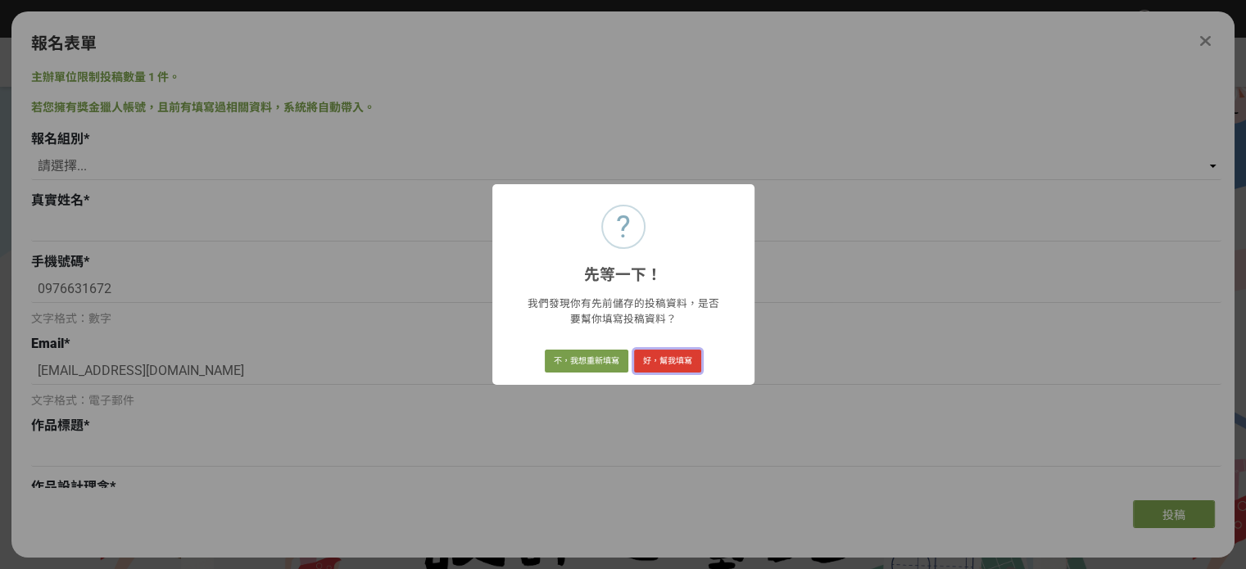
click at [671, 373] on button "好，幫我填寫" at bounding box center [667, 361] width 67 height 23
select select "社會組(年滿 18 歲以上社會大眾皆可參加)"
type input "[PERSON_NAME]"
type input "跳出精彩人生"
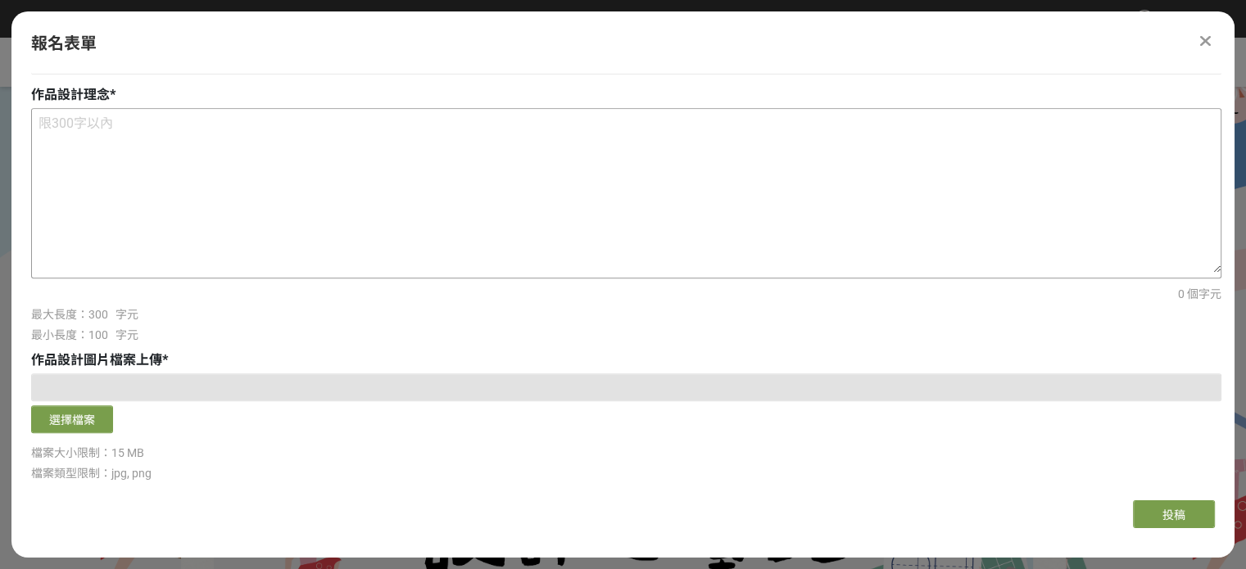
scroll to position [881, 0]
click at [213, 273] on textarea at bounding box center [626, 191] width 1188 height 164
paste textarea "這個標誌以簡潔的線條與圓形構圖，傳達「活躍老化、健康自主、世代共榮」的核心精神。設計中以綠色漸層圓形象徵生命力與自然循環，代表長者依然擁有持續成長與活力的可能…"
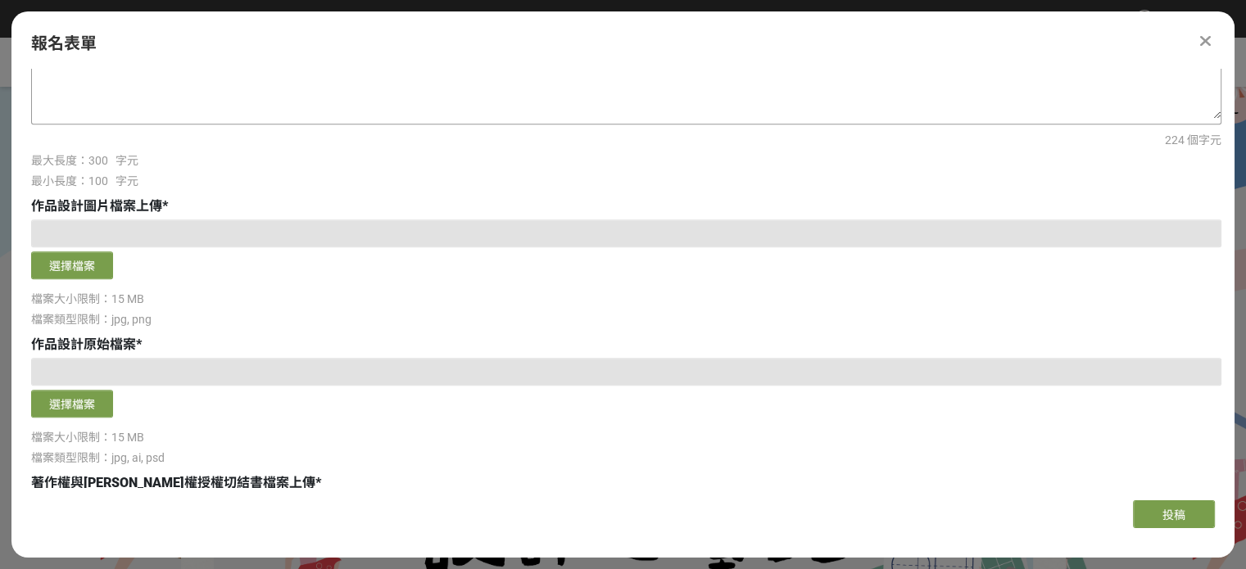
scroll to position [1032, 0]
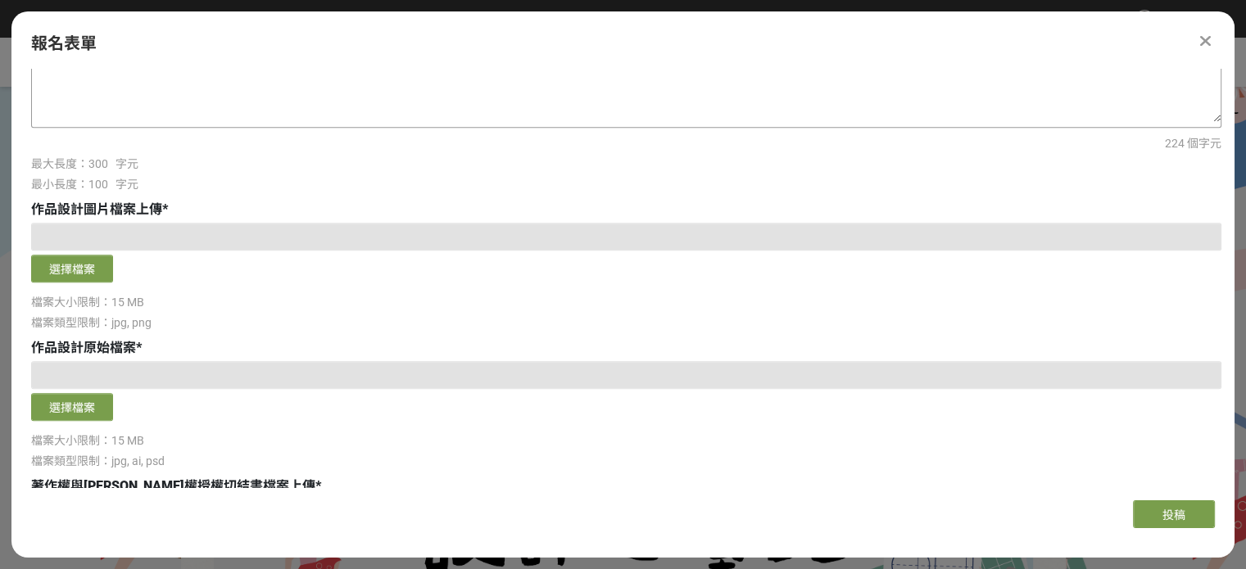
click at [200, 122] on textarea "這個標誌以簡潔的線條與圓形構圖，傳達「活躍老化、健康自主、世代共榮」的核心精神。設計中以綠色漸層圓形象徵生命力與自然循環，代表長者依然擁有持續成長與活力的可能…" at bounding box center [626, 40] width 1188 height 164
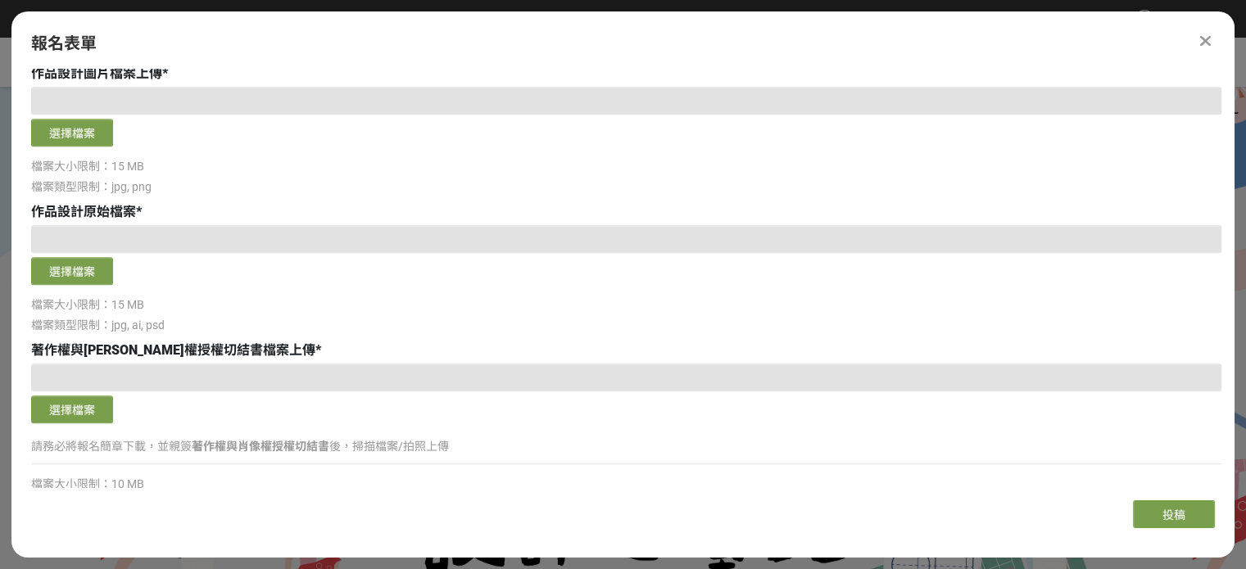
scroll to position [1196, 0]
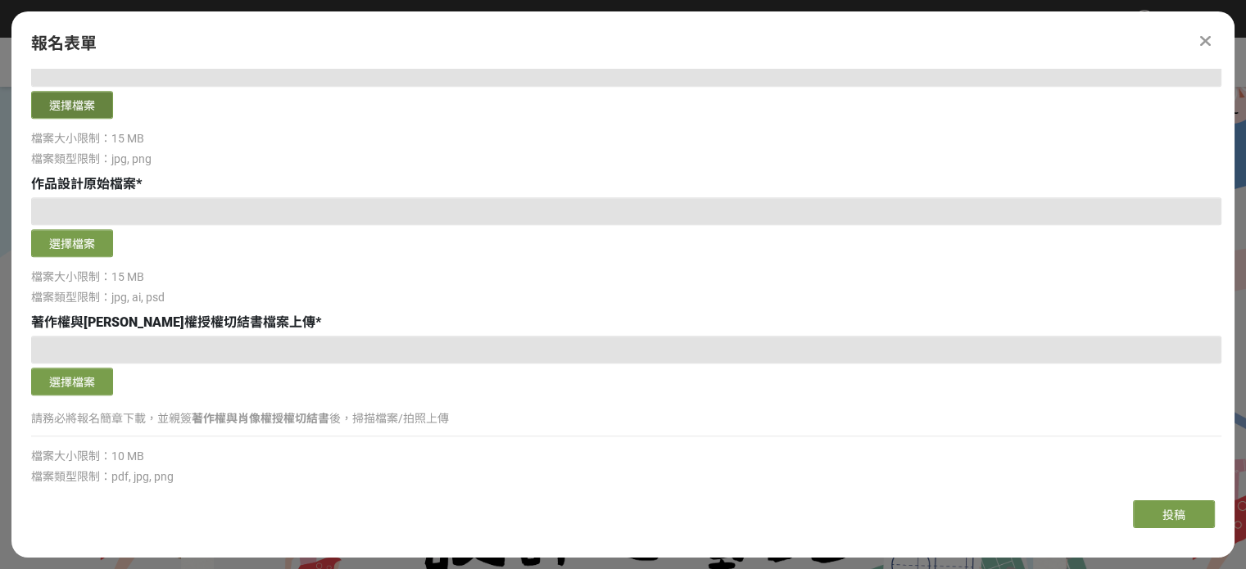
type textarea "這個標誌以簡潔的線條與圓形構圖，傳達「活躍老化、健康自主、世代共榮」的核心精神。設計中以綠色漸層圓形象徵生命力與自然循環，代表長者依然擁有持續成長與活力的可能…"
click at [53, 119] on button "選擇檔案" at bounding box center [72, 105] width 82 height 28
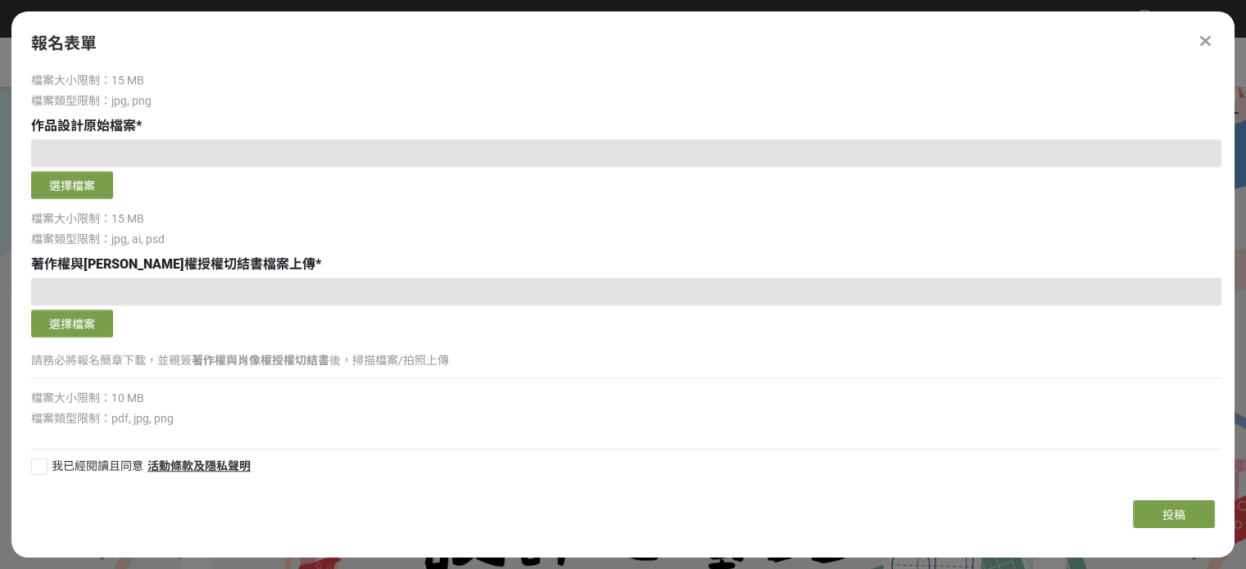
scroll to position [1323, 0]
click at [89, 199] on button "選擇檔案" at bounding box center [72, 185] width 82 height 28
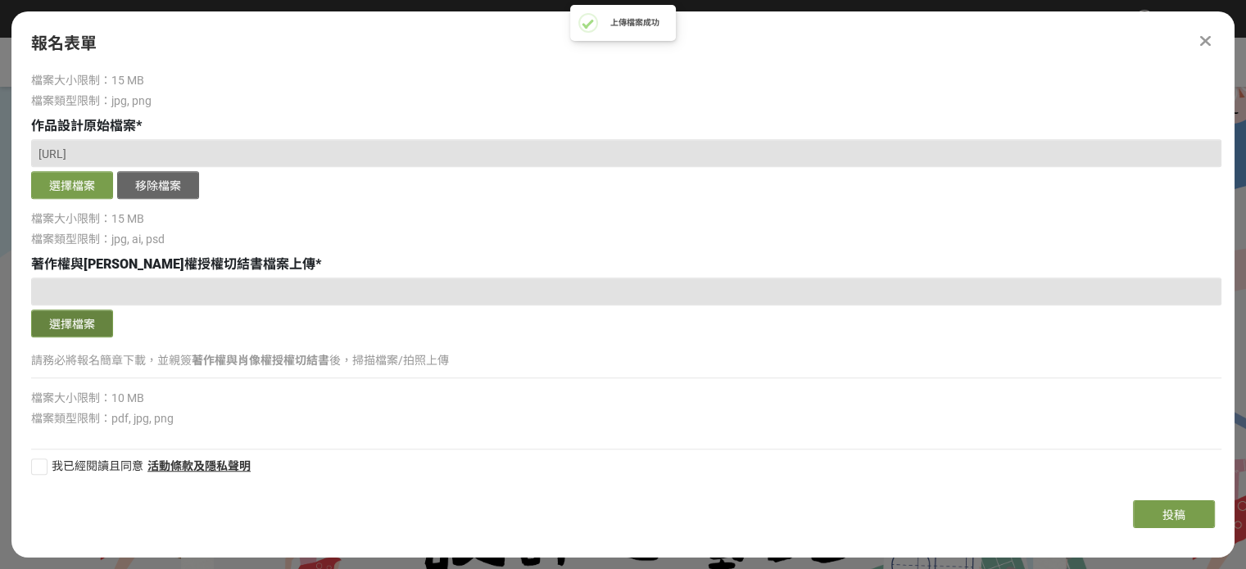
click at [40, 330] on button "選擇檔案" at bounding box center [72, 324] width 82 height 28
click at [72, 337] on button "選擇檔案" at bounding box center [72, 324] width 82 height 28
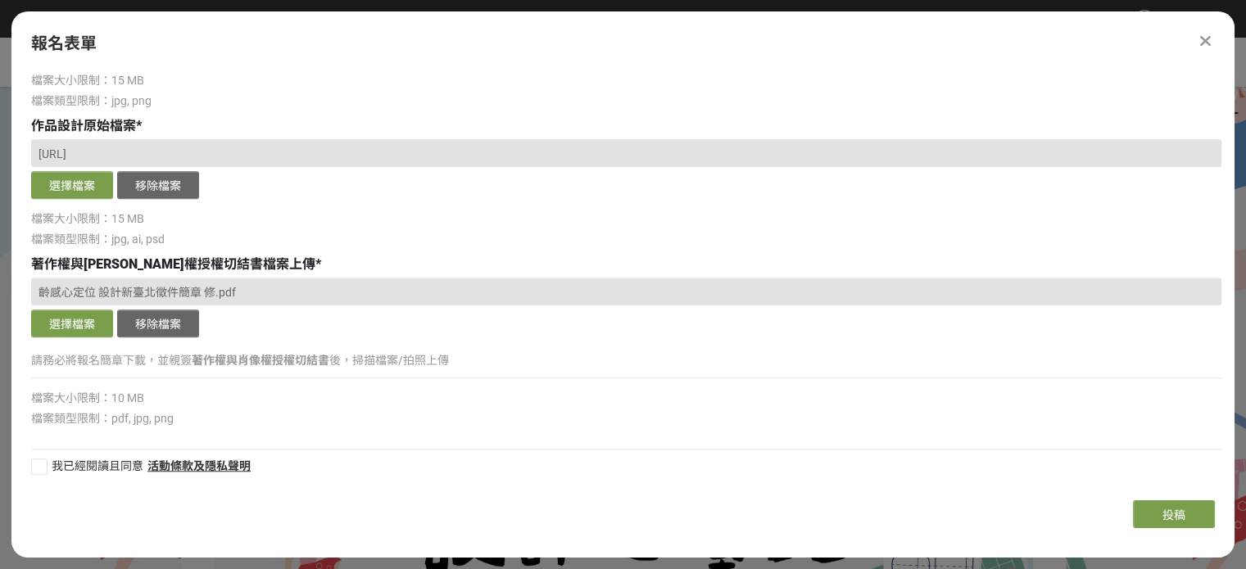
scroll to position [1480, 0]
click at [35, 467] on div at bounding box center [39, 467] width 16 height 16
checkbox input "true"
click at [1175, 527] on button "投稿" at bounding box center [1174, 514] width 82 height 28
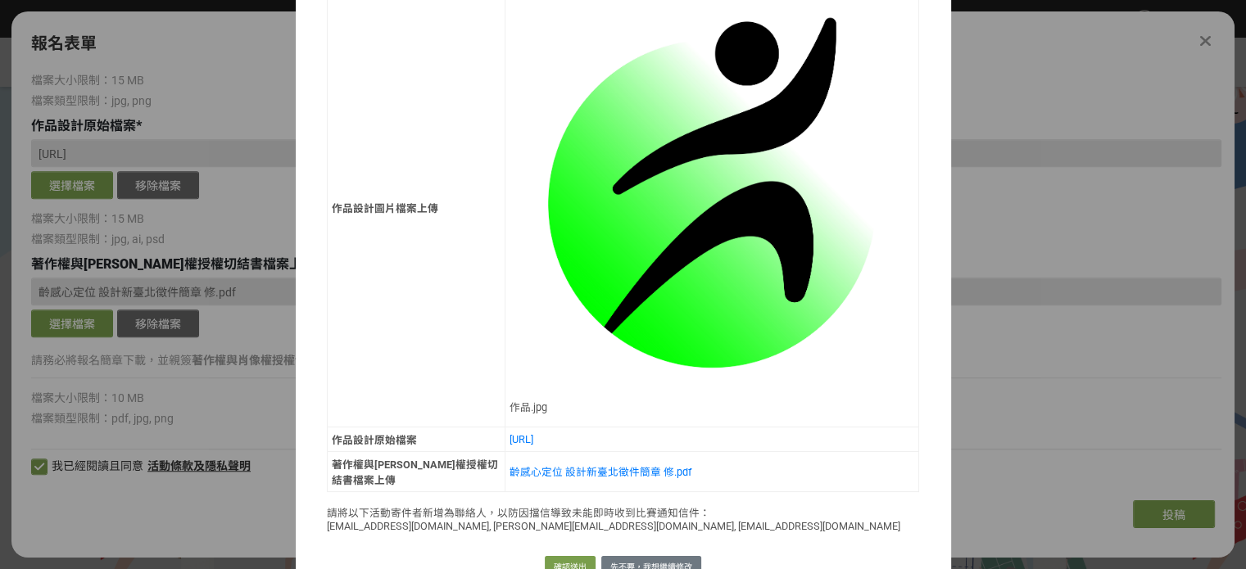
scroll to position [1498, 0]
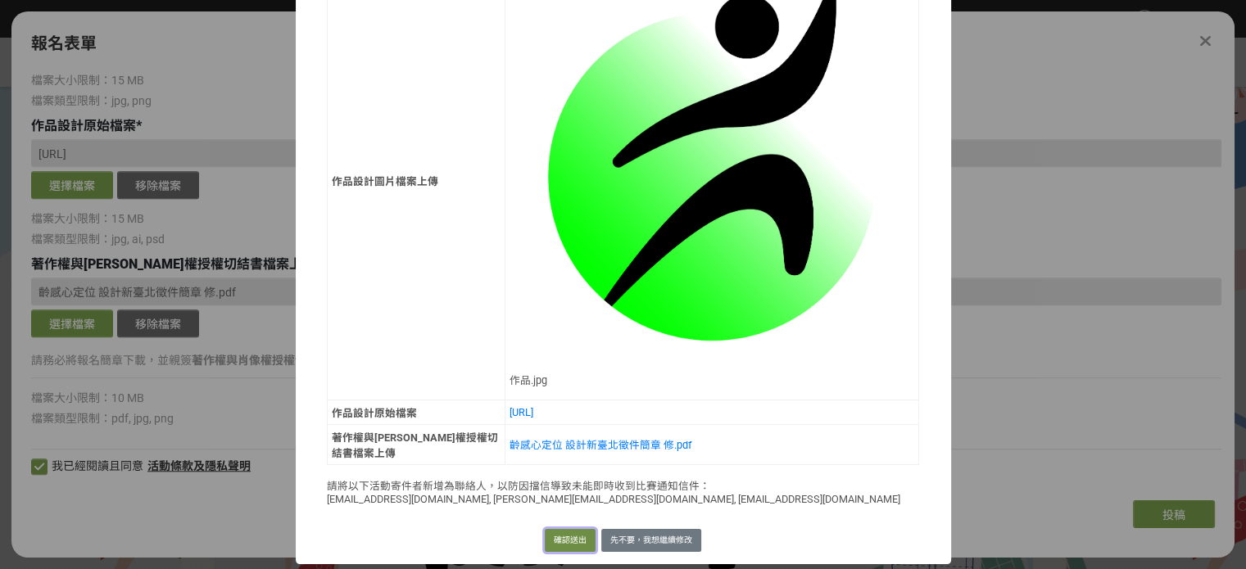
click at [546, 529] on button "確認送出" at bounding box center [570, 540] width 51 height 23
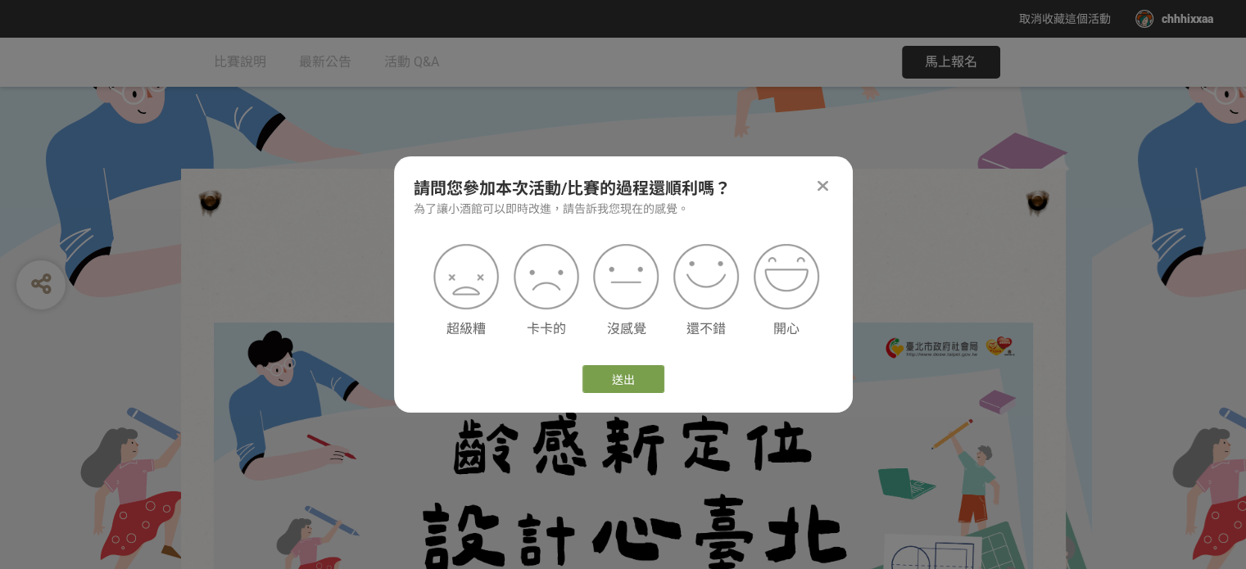
click at [825, 179] on icon at bounding box center [822, 186] width 11 height 16
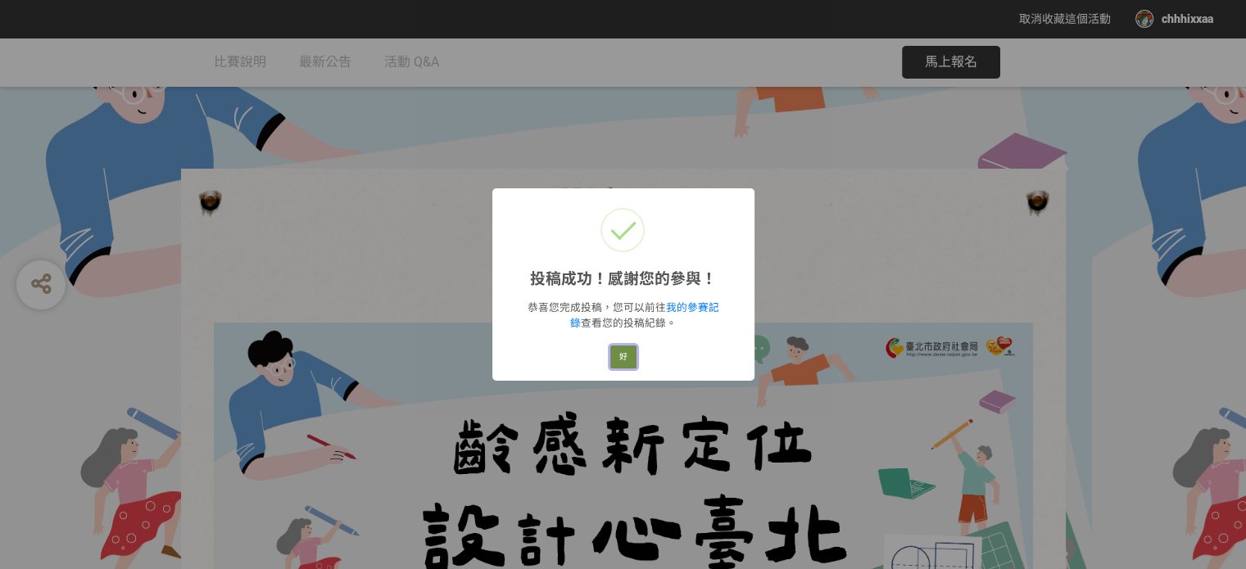
click at [620, 366] on button "好" at bounding box center [623, 357] width 26 height 23
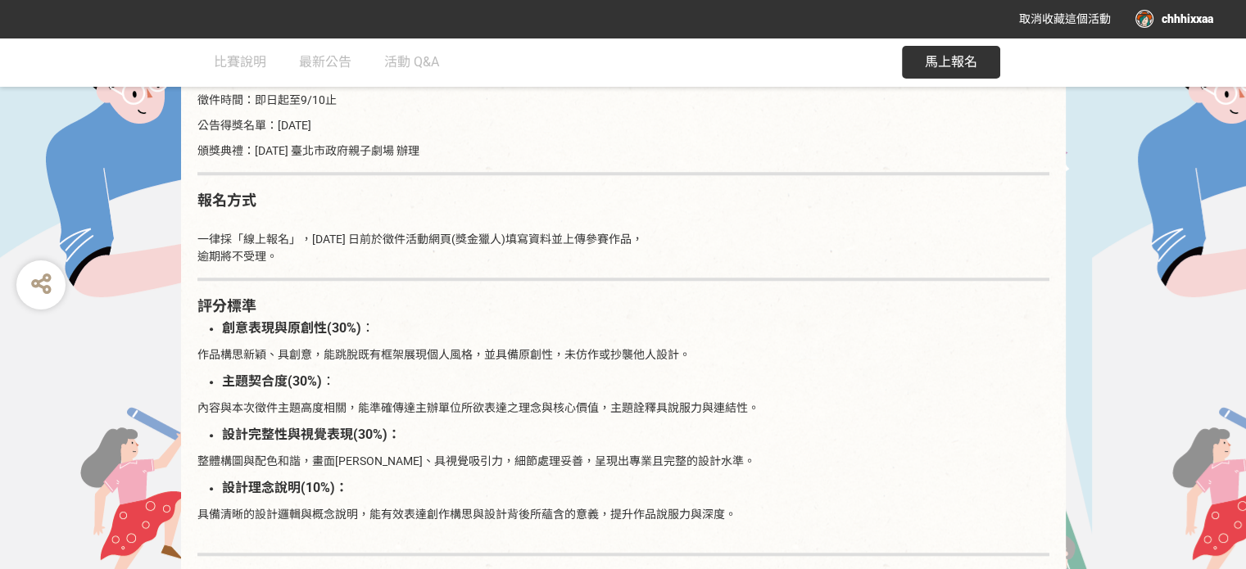
scroll to position [1520, 0]
